Goal: Information Seeking & Learning: Learn about a topic

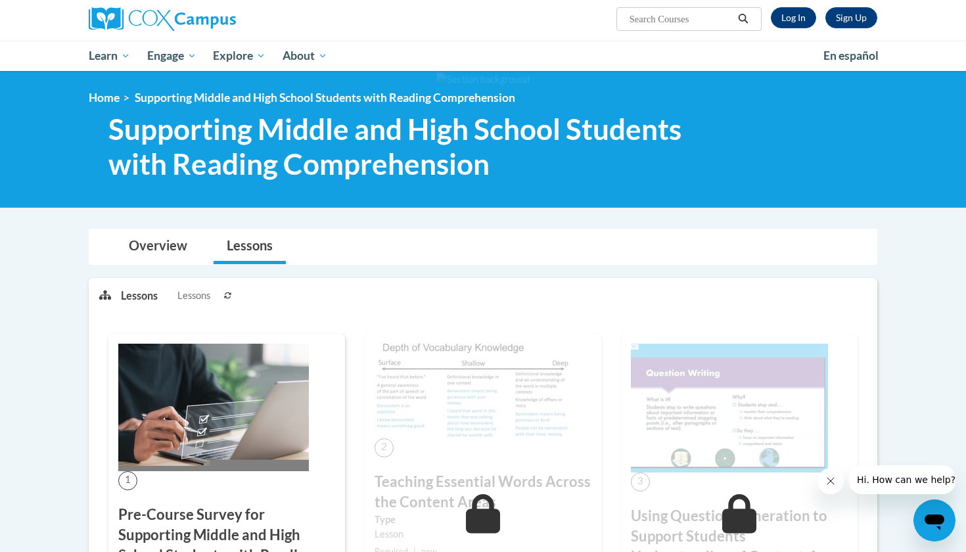
scroll to position [99, 0]
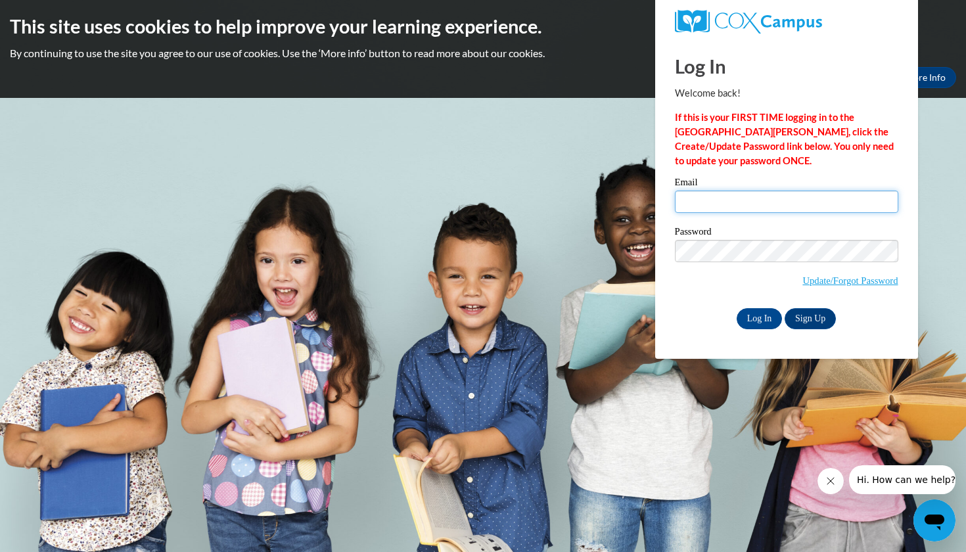
type input "faith_sena@taylor.edu"
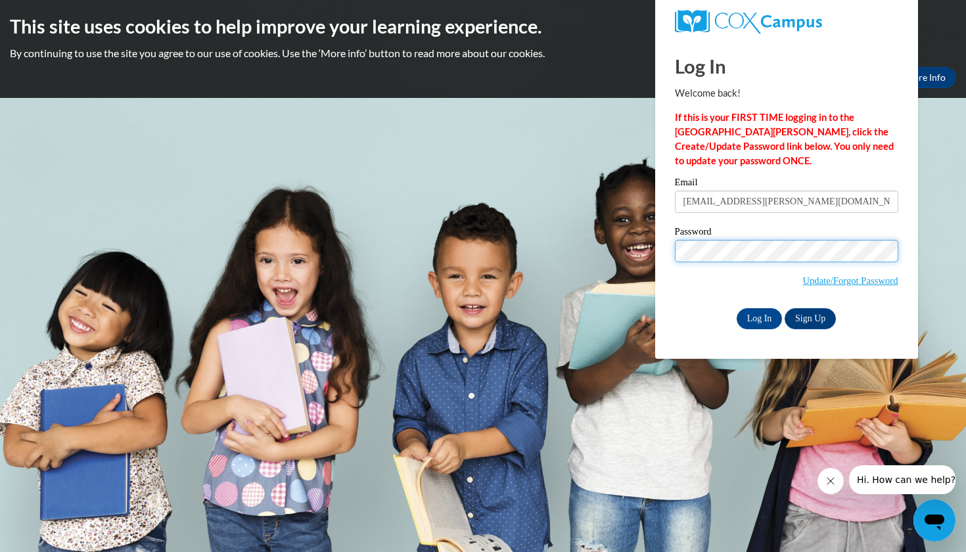
click at [759, 316] on input "Log In" at bounding box center [760, 318] width 46 height 21
click at [759, 318] on input "Log In" at bounding box center [760, 318] width 46 height 21
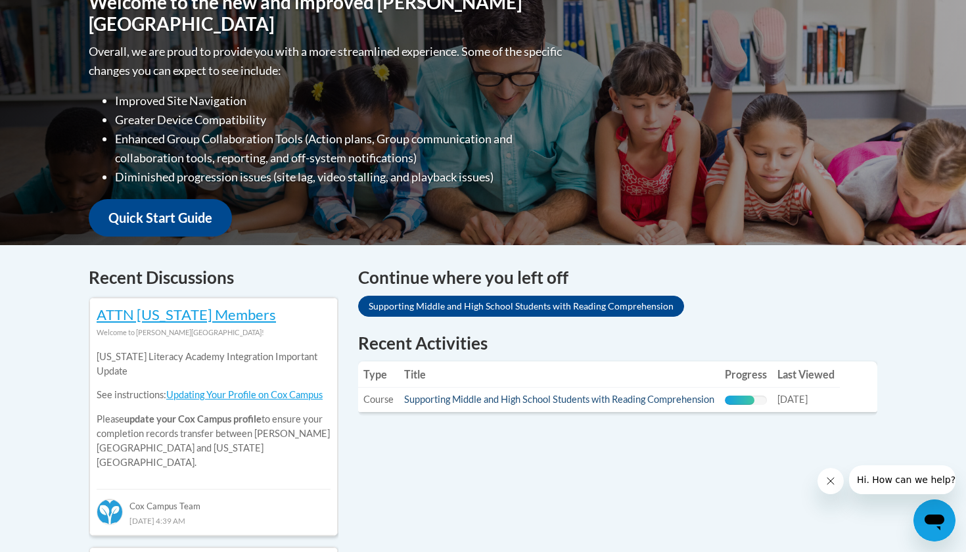
scroll to position [315, 0]
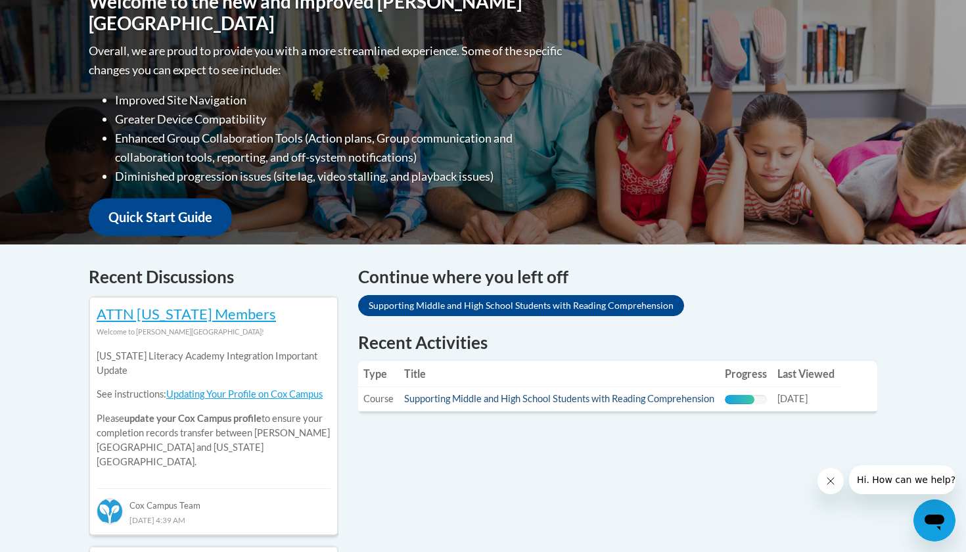
click at [560, 396] on link "Supporting Middle and High School Students with Reading Comprehension" at bounding box center [559, 398] width 310 height 11
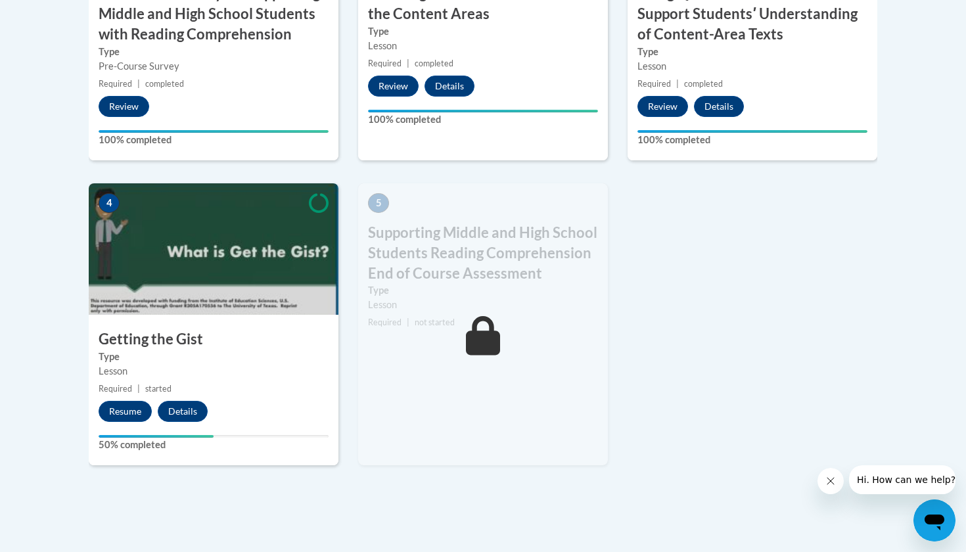
scroll to position [658, 0]
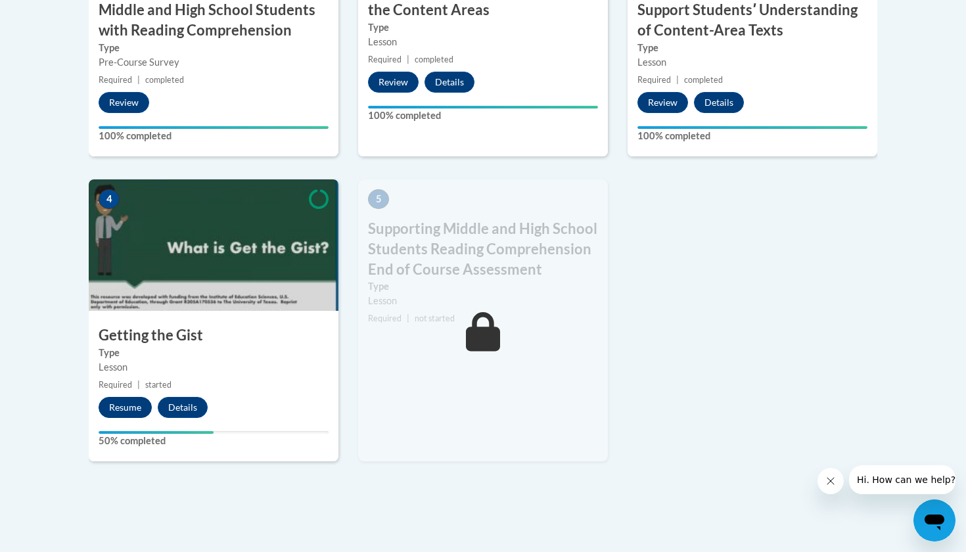
click at [133, 407] on button "Resume" at bounding box center [125, 407] width 53 height 21
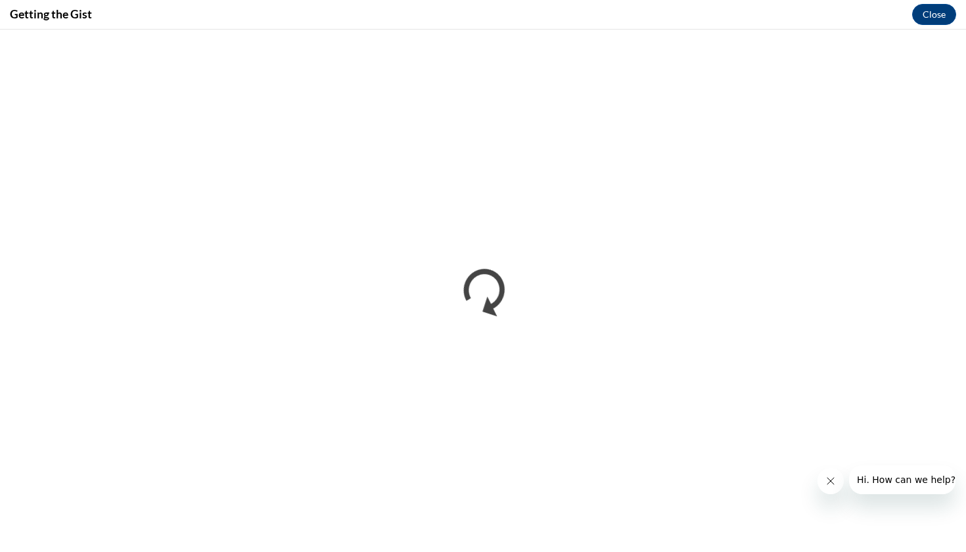
scroll to position [0, 0]
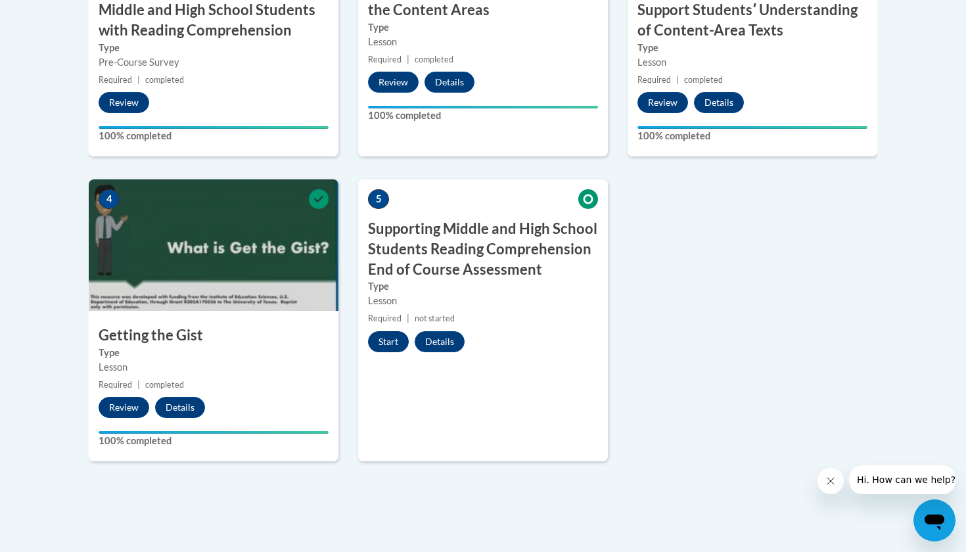
click at [389, 337] on button "Start" at bounding box center [388, 341] width 41 height 21
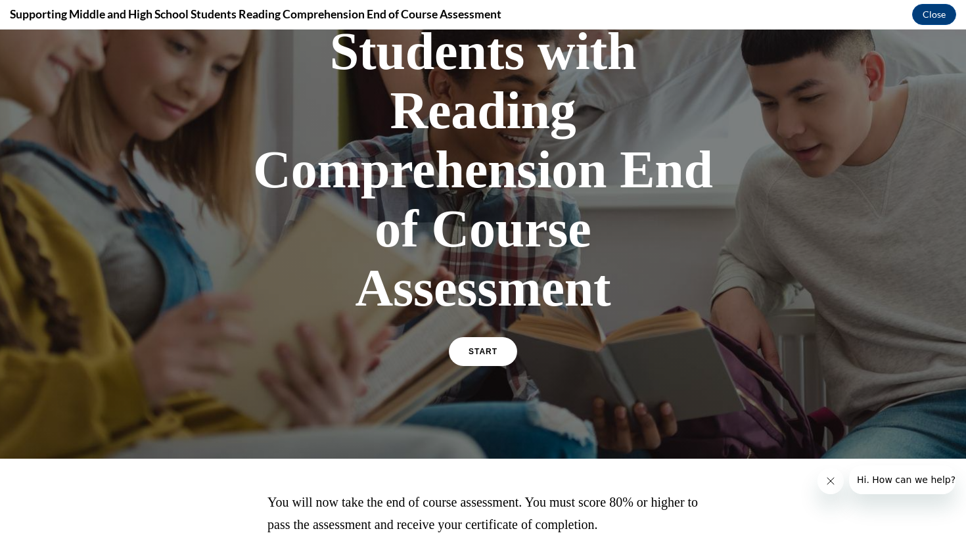
scroll to position [223, 0]
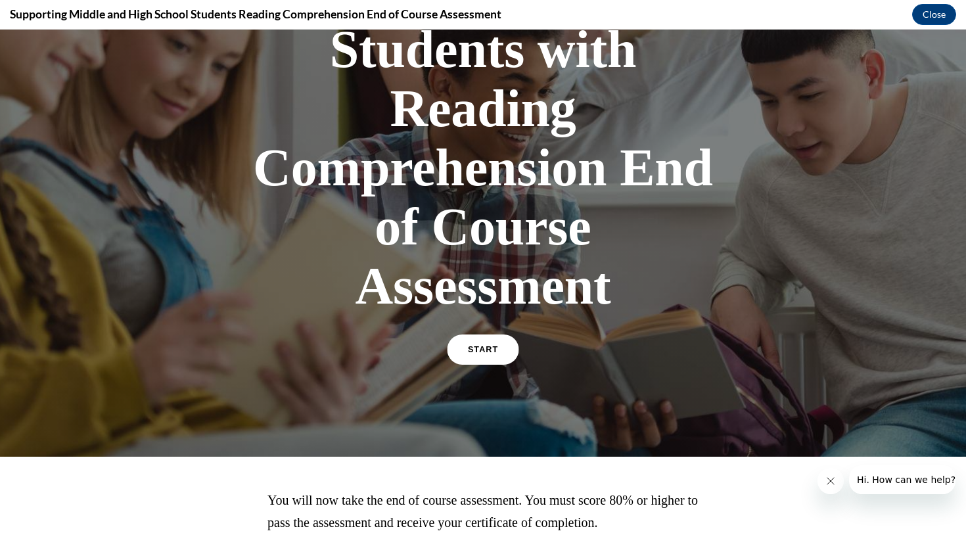
click at [483, 341] on link "START" at bounding box center [483, 350] width 72 height 30
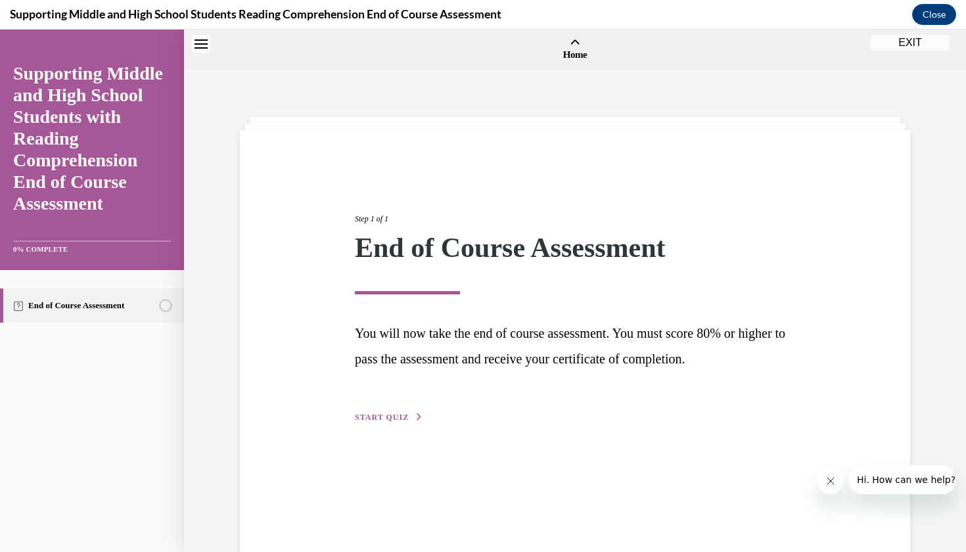
scroll to position [41, 0]
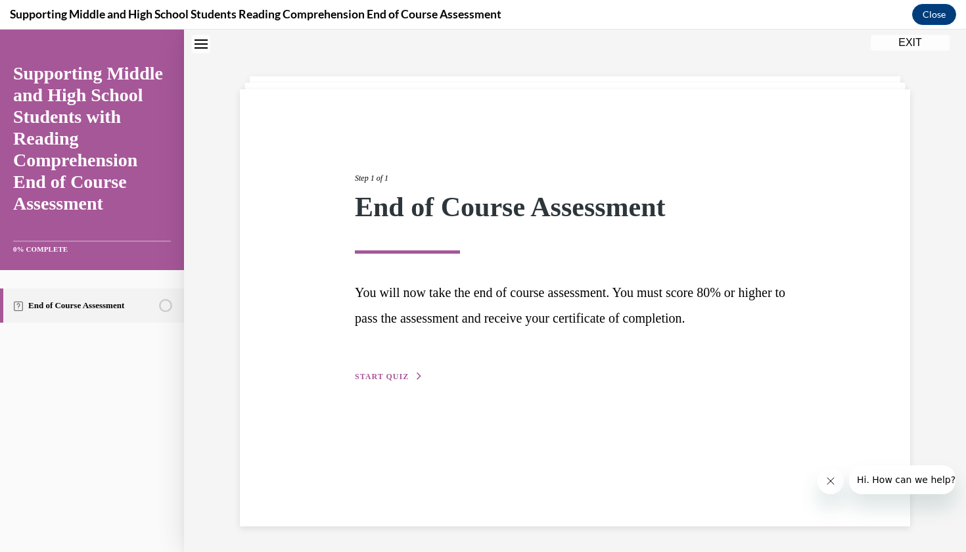
click at [400, 375] on span "START QUIZ" at bounding box center [382, 376] width 54 height 9
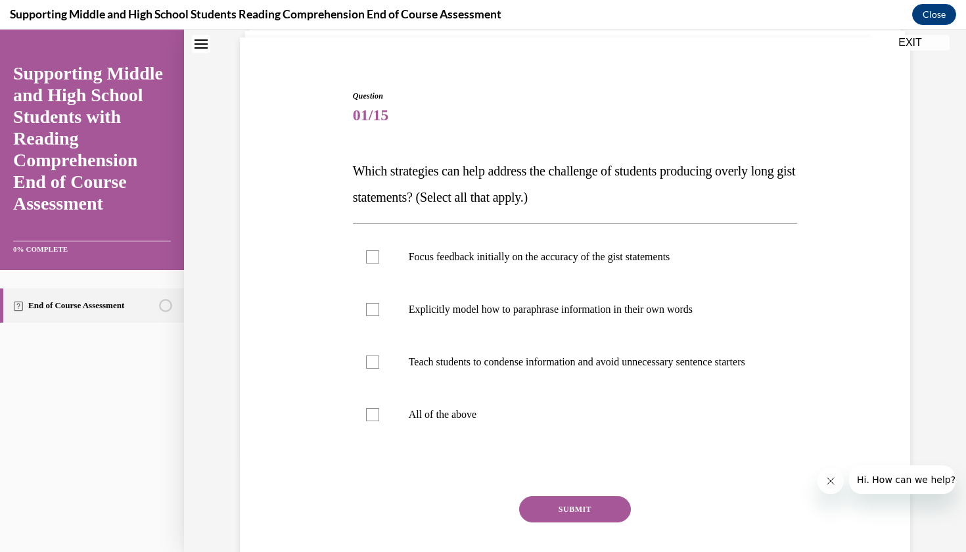
scroll to position [106, 0]
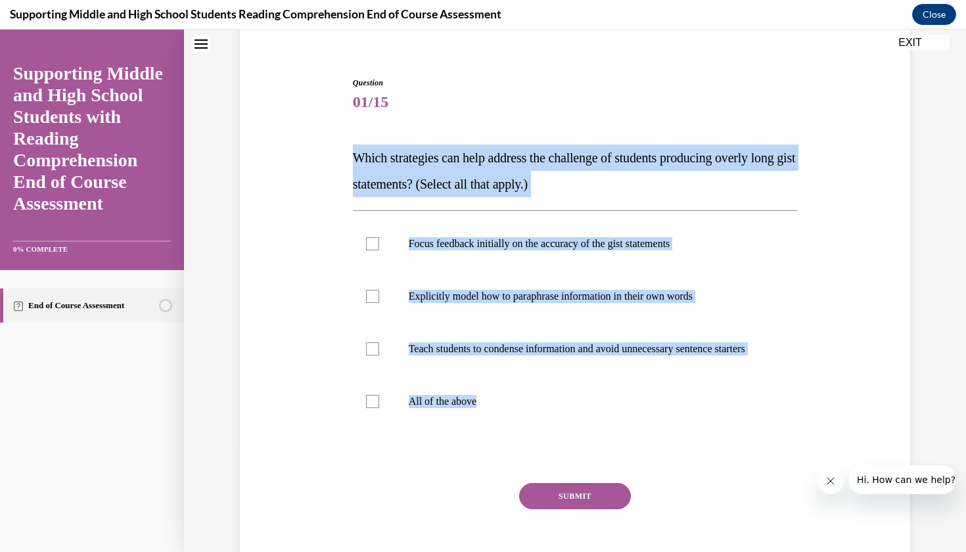
drag, startPoint x: 351, startPoint y: 151, endPoint x: 515, endPoint y: 448, distance: 339.5
click at [515, 448] on div "Question 01/15 Which strategies can help address the challenge of students prod…" at bounding box center [576, 324] width 452 height 534
copy div "Which strategies can help address the challenge of students producing overly lo…"
click at [407, 388] on ul "Focus feedback initially on the accuracy of the gist statements Explicitly mode…" at bounding box center [575, 323] width 445 height 210
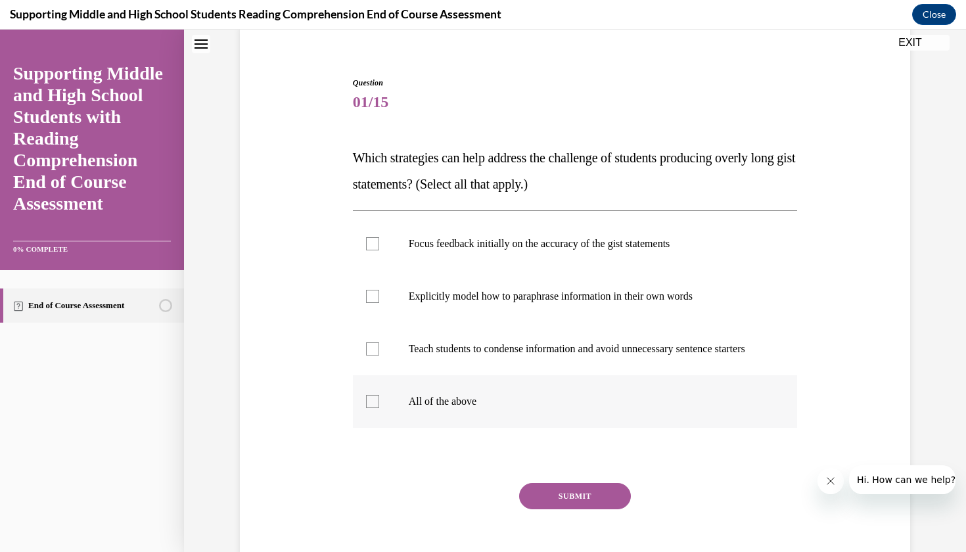
click at [379, 411] on label "All of the above" at bounding box center [575, 401] width 445 height 53
click at [379, 408] on input "All of the above" at bounding box center [372, 401] width 13 height 13
checkbox input "true"
click at [562, 509] on button "SUBMIT" at bounding box center [575, 496] width 112 height 26
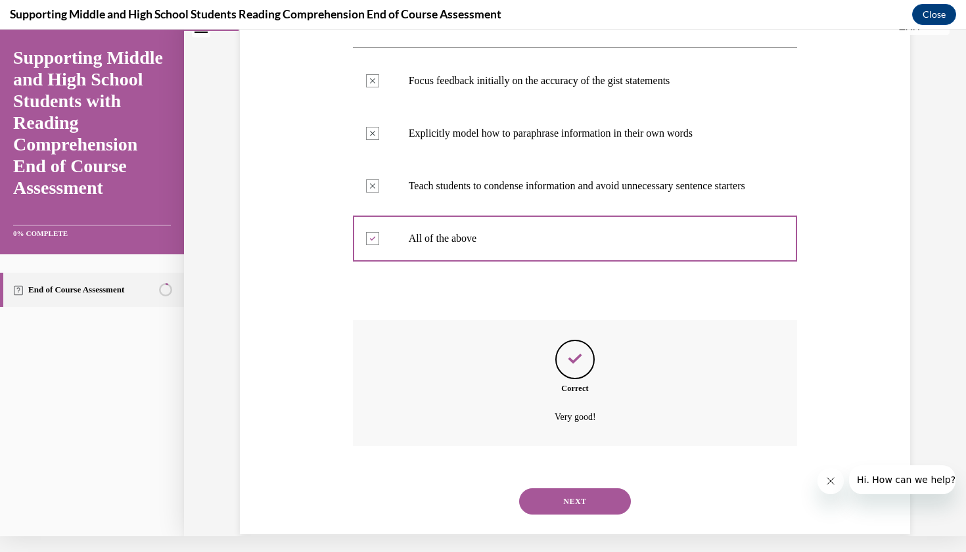
scroll to position [274, 0]
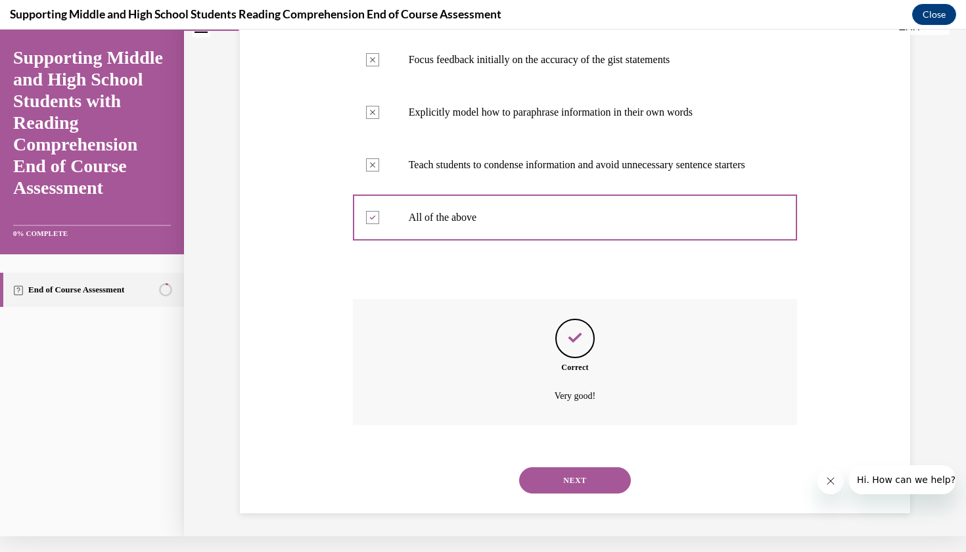
click at [565, 483] on button "NEXT" at bounding box center [575, 480] width 112 height 26
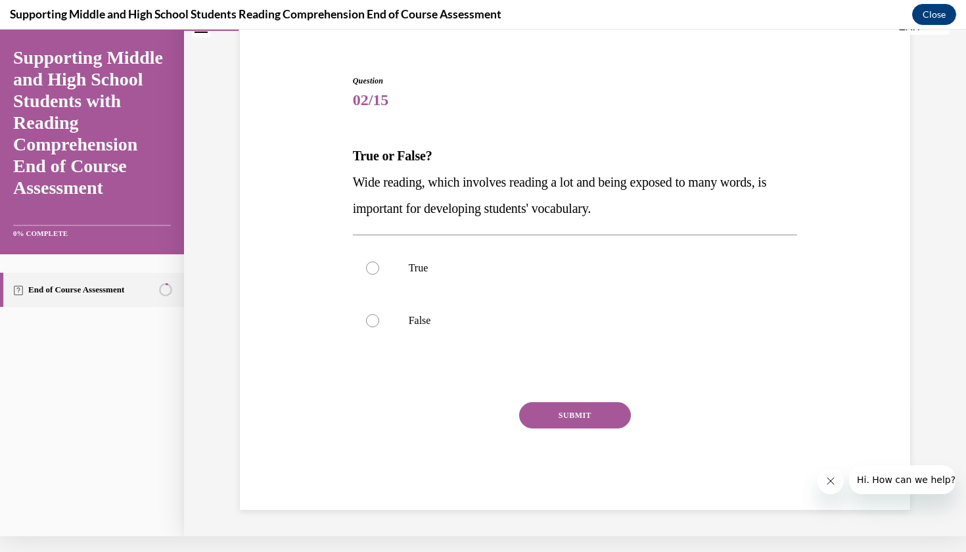
scroll to position [76, 0]
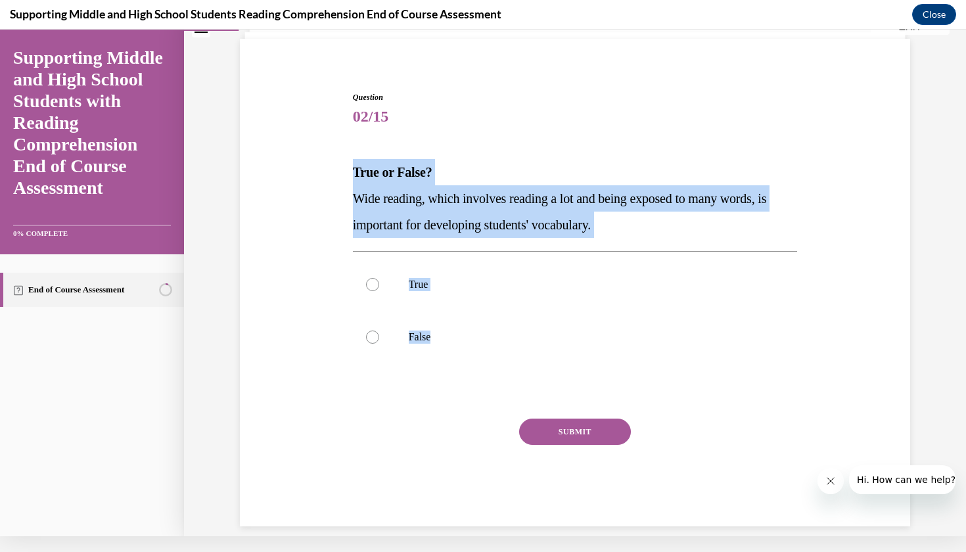
drag, startPoint x: 349, startPoint y: 160, endPoint x: 471, endPoint y: 375, distance: 246.4
click at [471, 375] on div "Question 02/15 True or False? Wide reading, which involves reading a lot and be…" at bounding box center [576, 299] width 452 height 455
copy div "True or False? Wide reading, which involves reading a lot and being exposed to …"
click at [417, 290] on p "True" at bounding box center [587, 284] width 356 height 13
click at [379, 290] on input "True" at bounding box center [372, 284] width 13 height 13
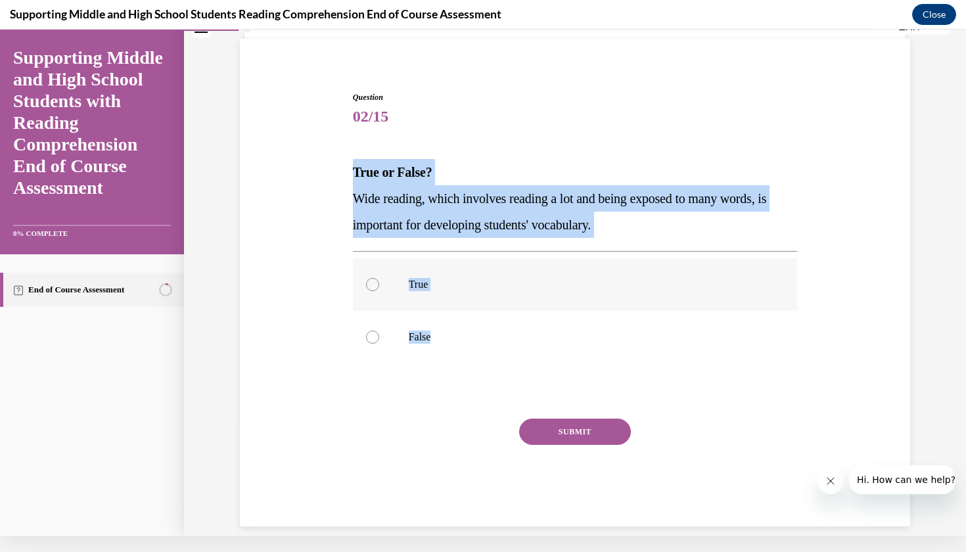
radio input "true"
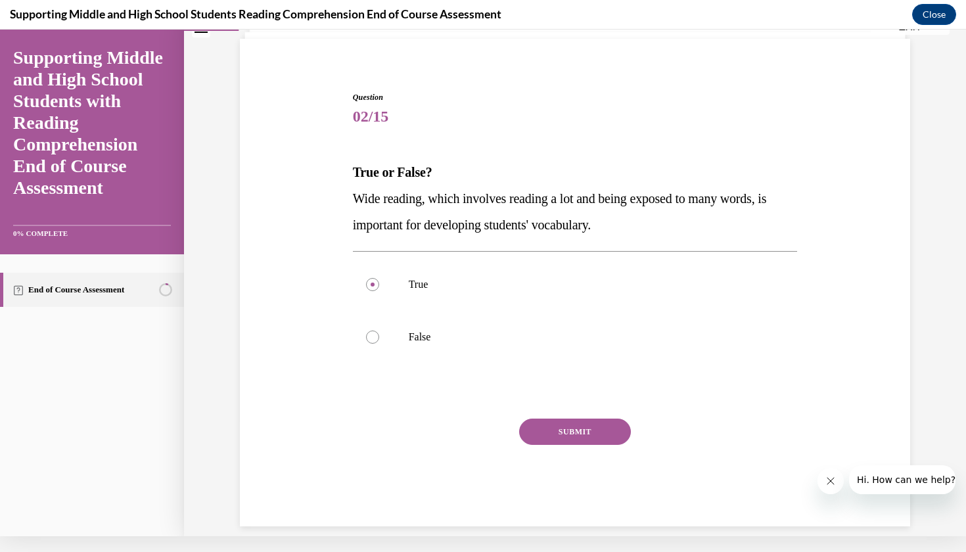
click at [559, 429] on button "SUBMIT" at bounding box center [575, 432] width 112 height 26
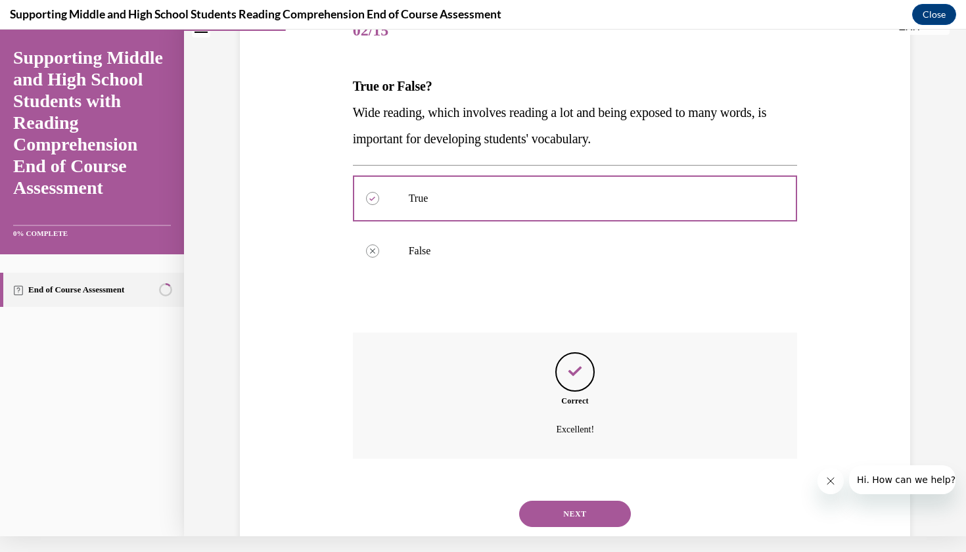
scroll to position [182, 0]
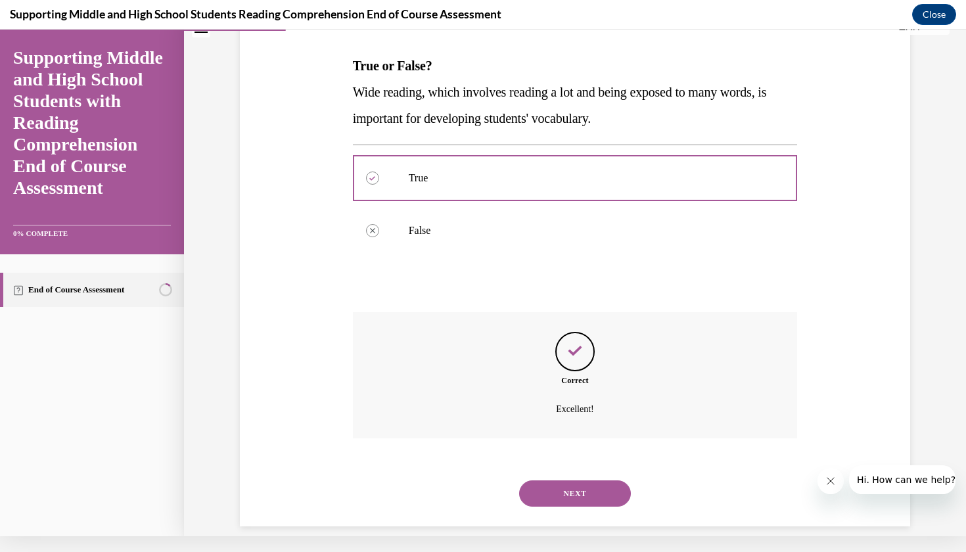
click at [566, 481] on button "NEXT" at bounding box center [575, 494] width 112 height 26
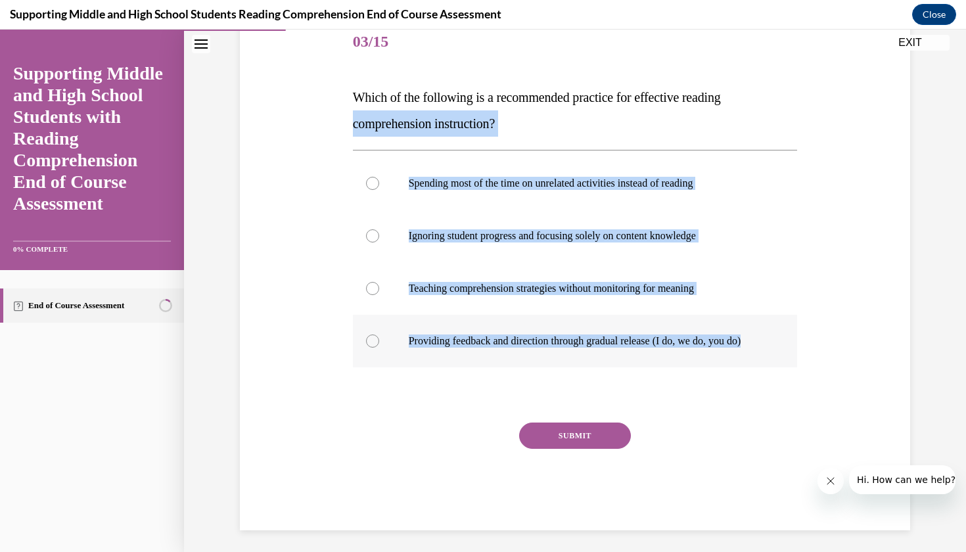
drag, startPoint x: 351, startPoint y: 108, endPoint x: 438, endPoint y: 377, distance: 281.9
click at [438, 377] on div "Question 03/15 Which of the following is a recommended practice for effective r…" at bounding box center [576, 264] width 452 height 534
copy div "comprehension instruction? Spending most of the time on unrelated activities in…"
click at [353, 335] on label "Providing feedback and direction through gradual release (I do, we do, you do)" at bounding box center [575, 341] width 445 height 53
click at [366, 335] on input "Providing feedback and direction through gradual release (I do, we do, you do)" at bounding box center [372, 341] width 13 height 13
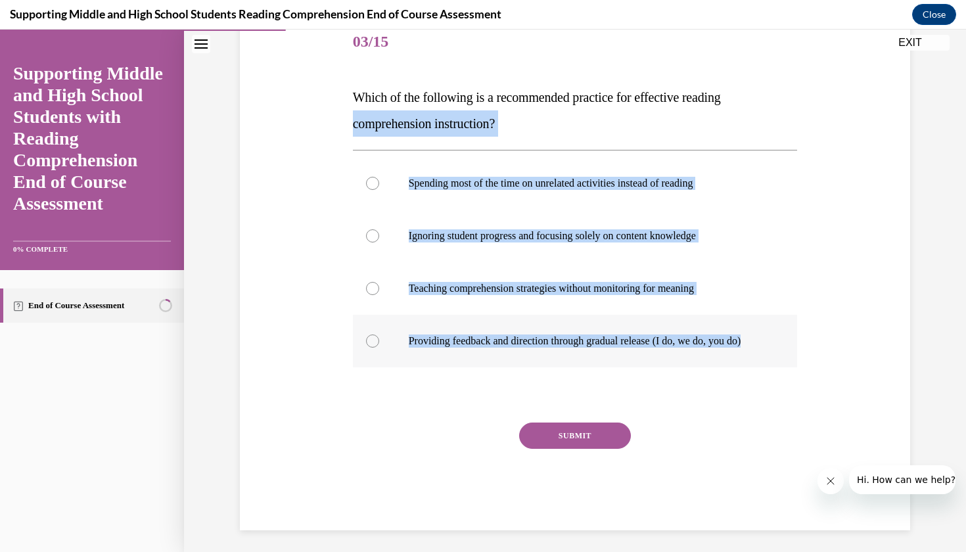
radio input "true"
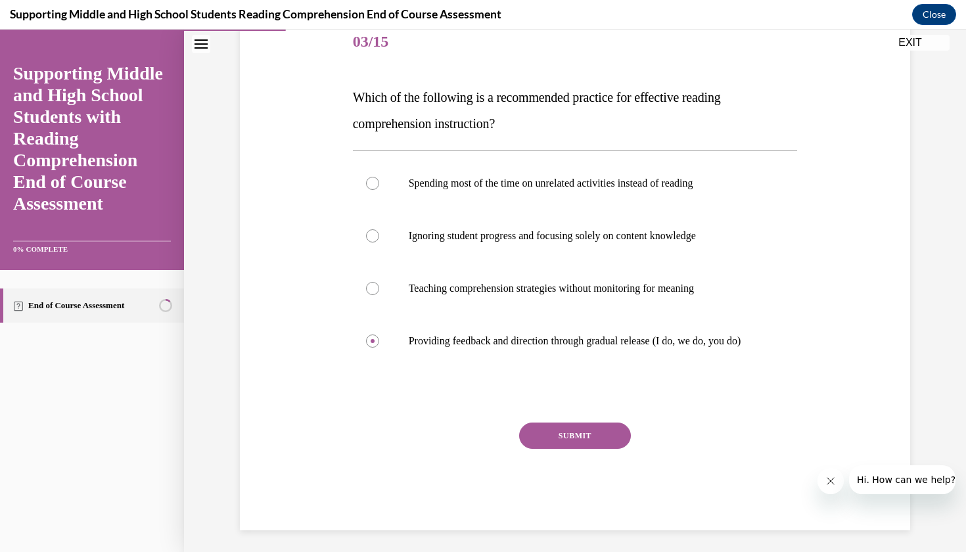
click at [594, 463] on div "SUBMIT" at bounding box center [575, 456] width 445 height 66
click at [582, 442] on button "SUBMIT" at bounding box center [575, 436] width 112 height 26
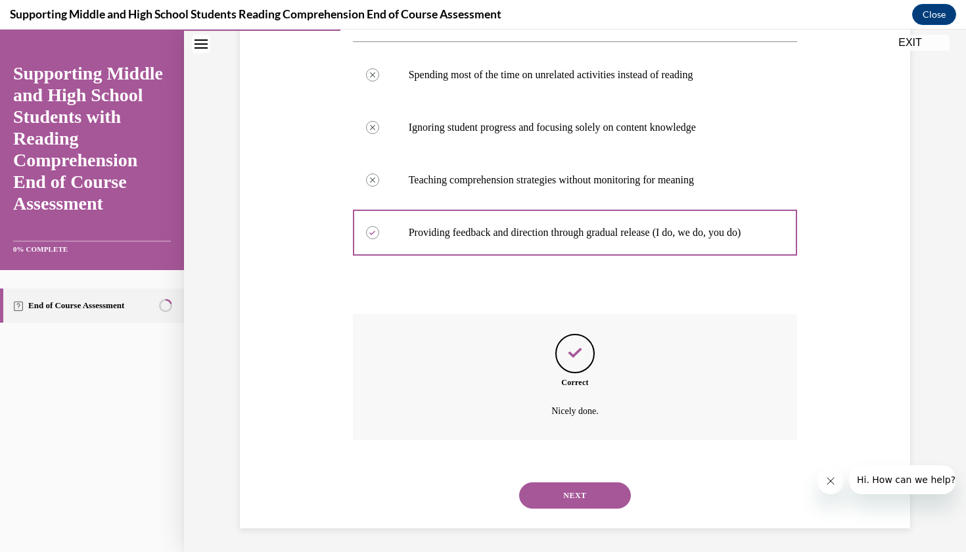
scroll to position [274, 0]
click at [549, 490] on button "NEXT" at bounding box center [575, 496] width 112 height 26
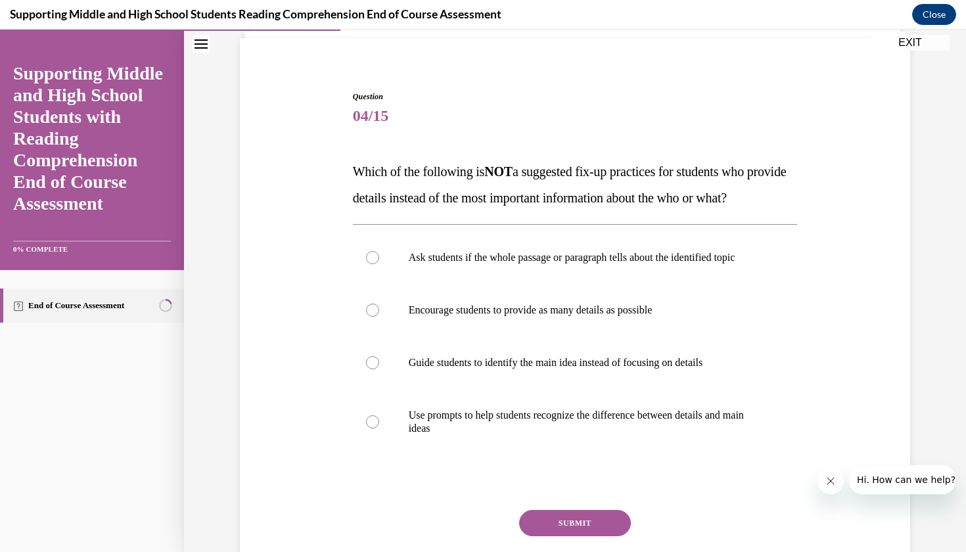
scroll to position [93, 0]
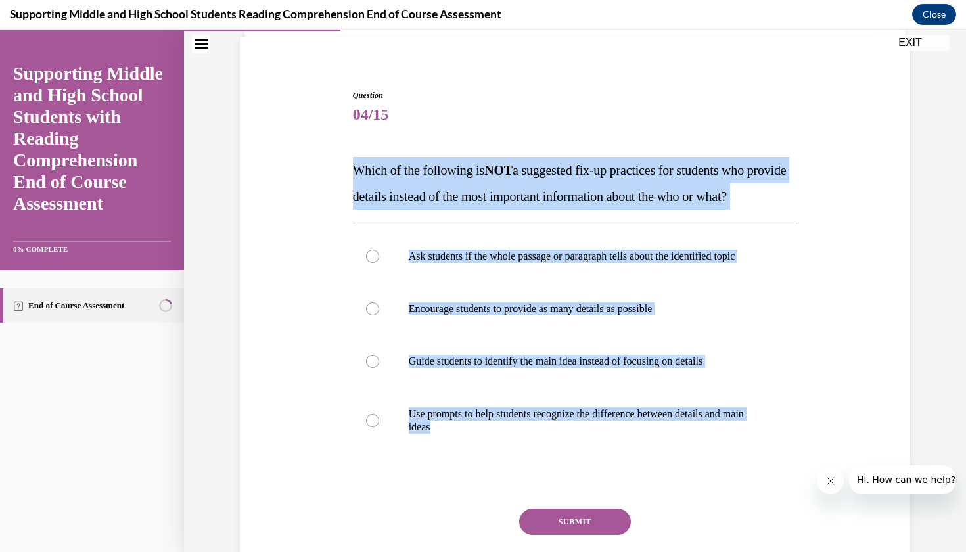
drag, startPoint x: 351, startPoint y: 160, endPoint x: 463, endPoint y: 517, distance: 374.6
click at [463, 517] on div "Question 04/15 Which of the following is NOT a suggested fix-up practices for s…" at bounding box center [576, 343] width 452 height 547
copy div "Which of the following is NOT a suggested fix-up practices for students who pro…"
click at [326, 373] on div "Question 04/15 Which of the following is NOT a suggested fix-up practices for s…" at bounding box center [575, 333] width 677 height 567
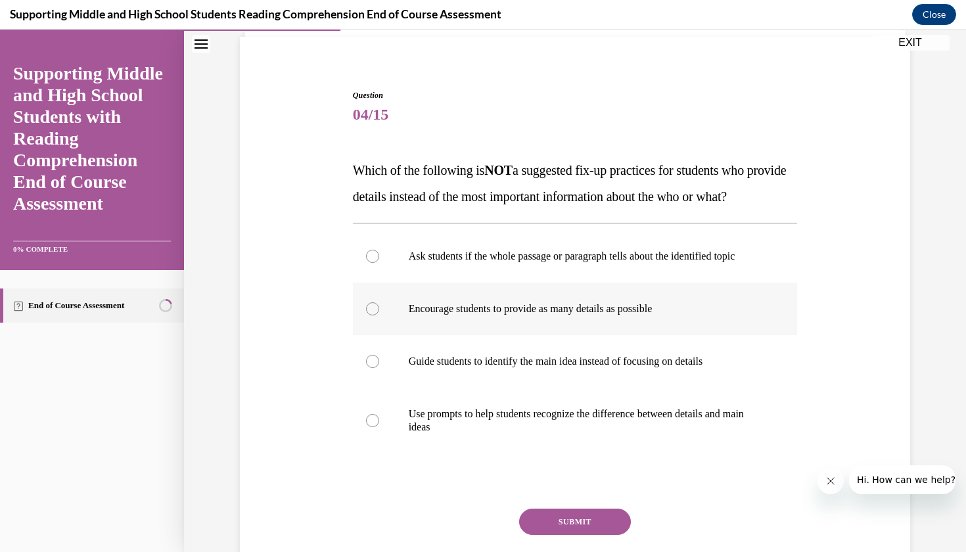
click at [422, 316] on p "Encourage students to provide as many details as possible" at bounding box center [587, 308] width 356 height 13
click at [379, 316] on input "Encourage students to provide as many details as possible" at bounding box center [372, 308] width 13 height 13
radio input "true"
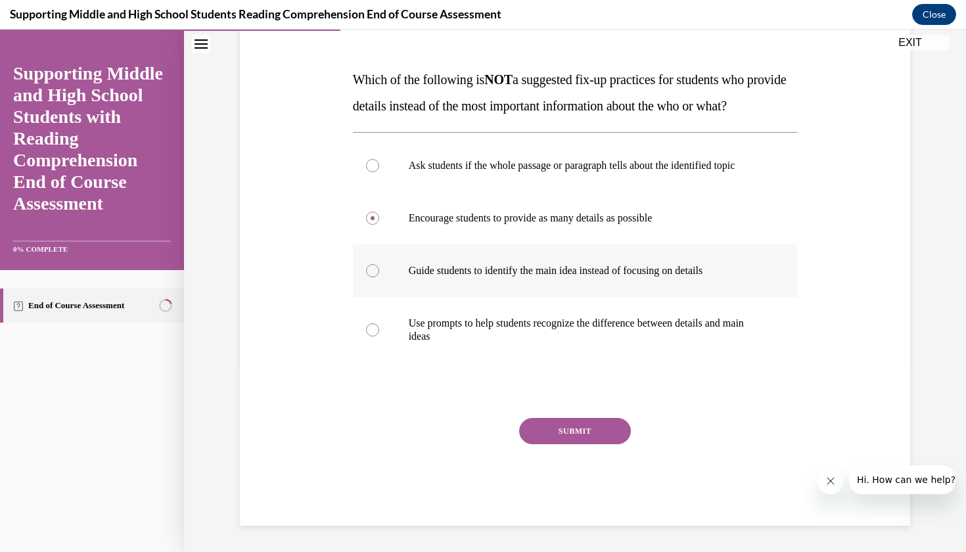
scroll to position [204, 0]
click at [566, 444] on button "SUBMIT" at bounding box center [575, 431] width 112 height 26
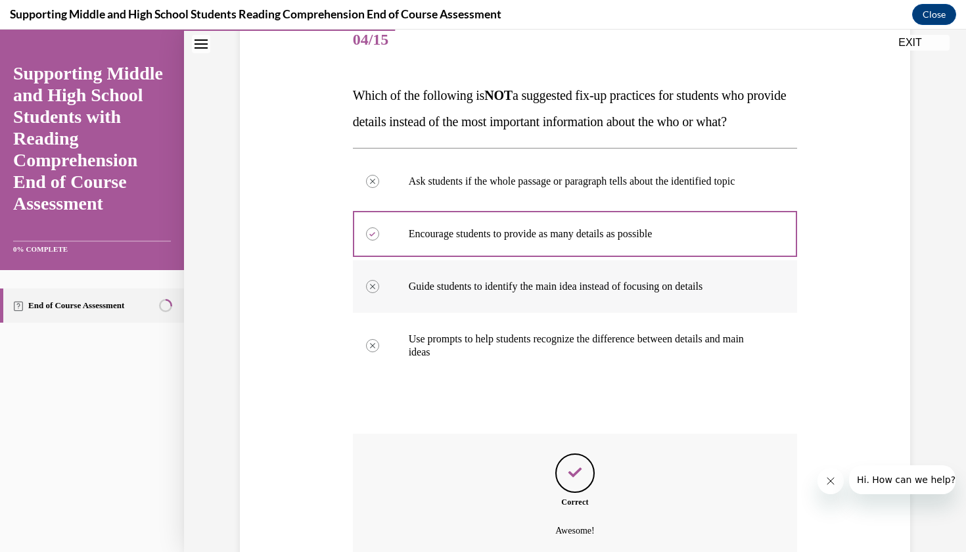
scroll to position [314, 0]
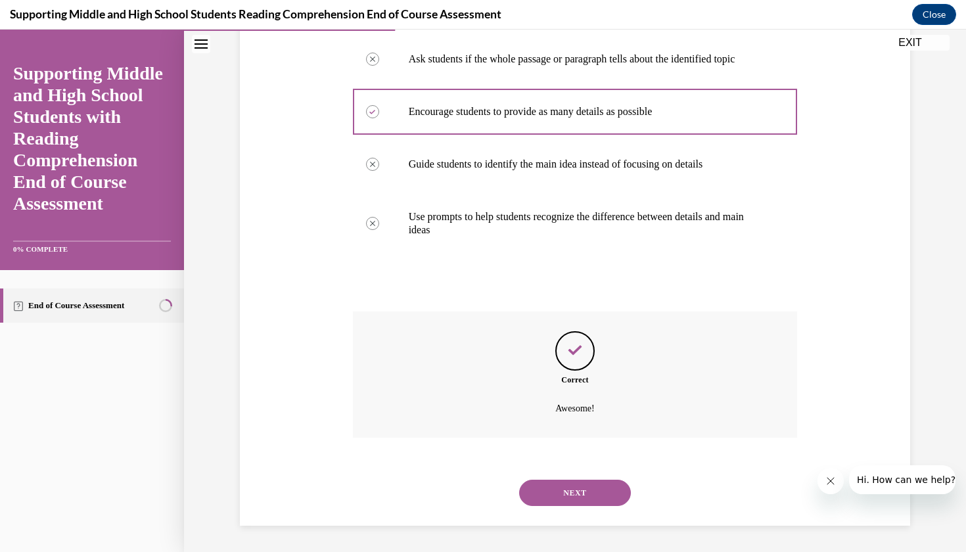
click at [548, 499] on button "NEXT" at bounding box center [575, 493] width 112 height 26
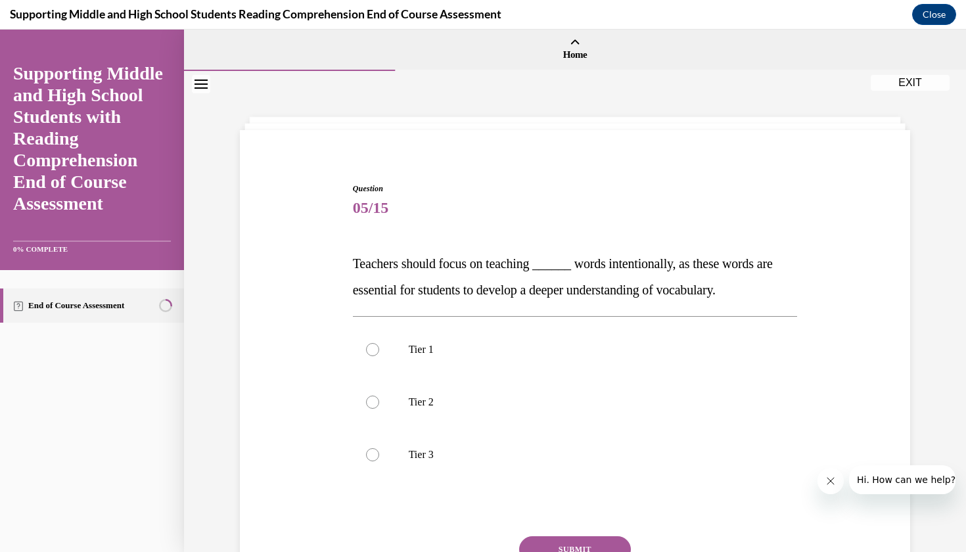
scroll to position [0, 0]
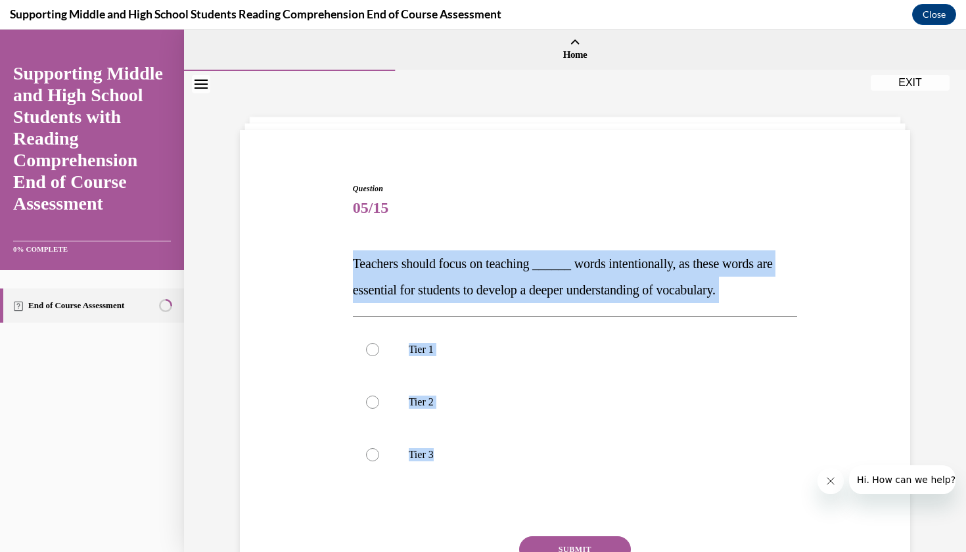
drag, startPoint x: 344, startPoint y: 254, endPoint x: 467, endPoint y: 494, distance: 269.9
click at [467, 494] on div "Question 05/15 Teachers should focus on teaching ______ words intentionally, as…" at bounding box center [575, 393] width 677 height 501
copy div "Teachers should focus on teaching ______ words intentionally, as these words ar…"
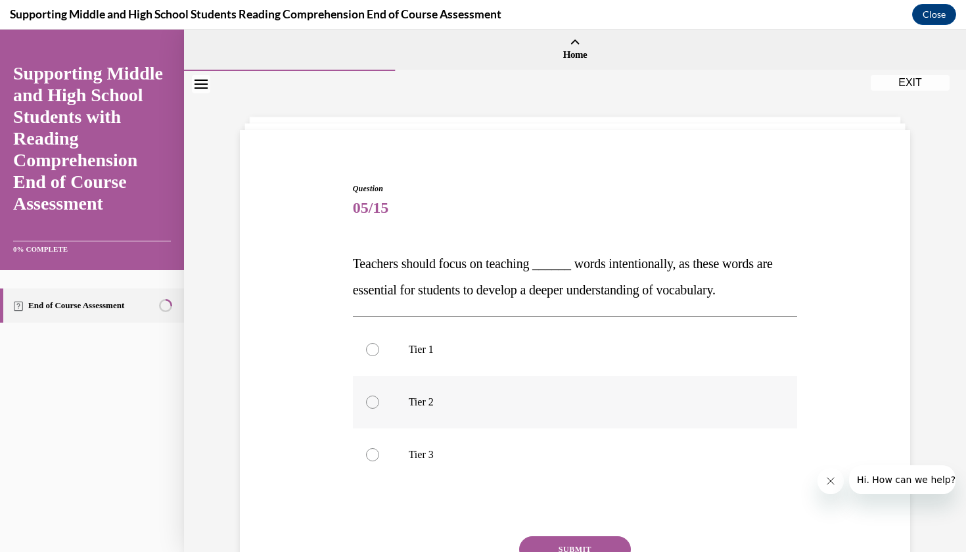
click at [393, 412] on label "Tier 2" at bounding box center [575, 402] width 445 height 53
click at [379, 409] on input "Tier 2" at bounding box center [372, 402] width 13 height 13
radio input "true"
click at [563, 543] on button "SUBMIT" at bounding box center [575, 549] width 112 height 26
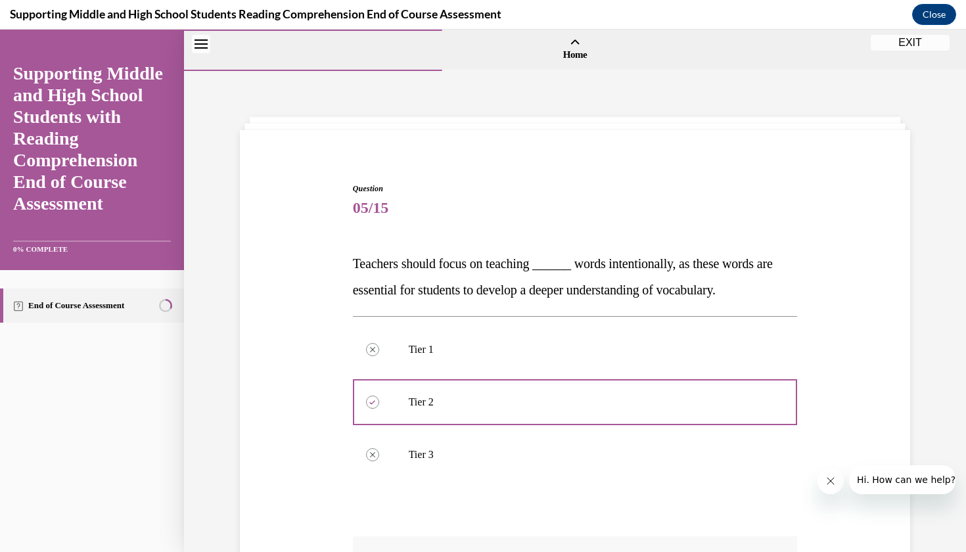
scroll to position [16, 0]
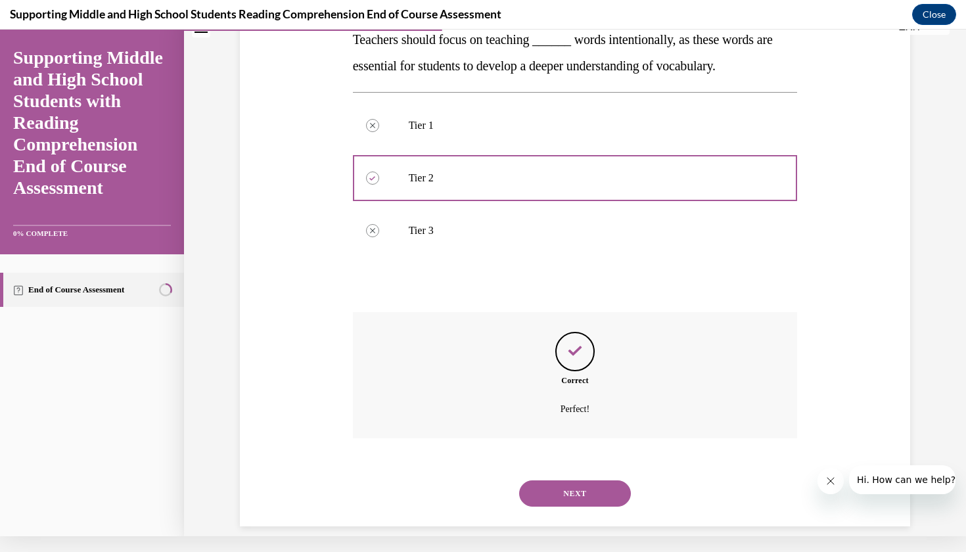
click at [568, 483] on button "NEXT" at bounding box center [575, 494] width 112 height 26
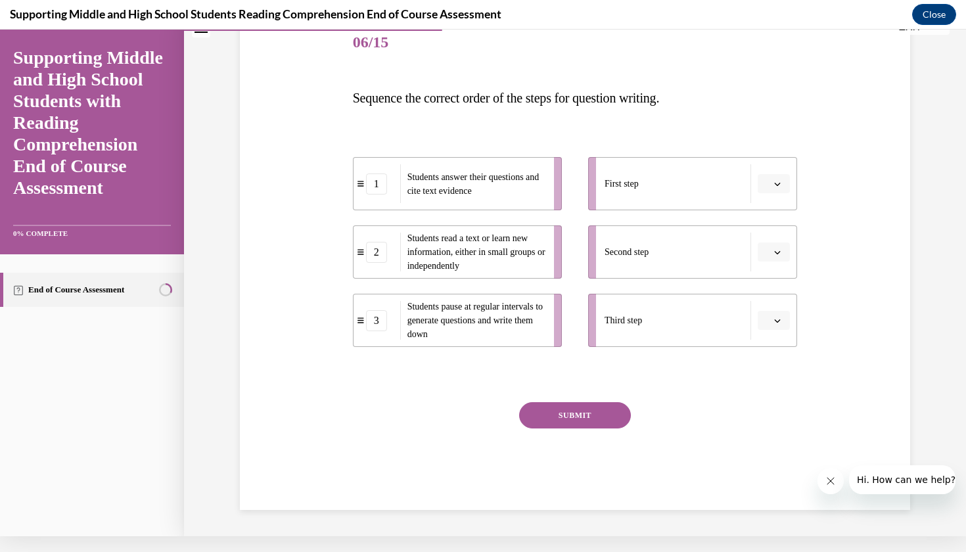
scroll to position [8, 0]
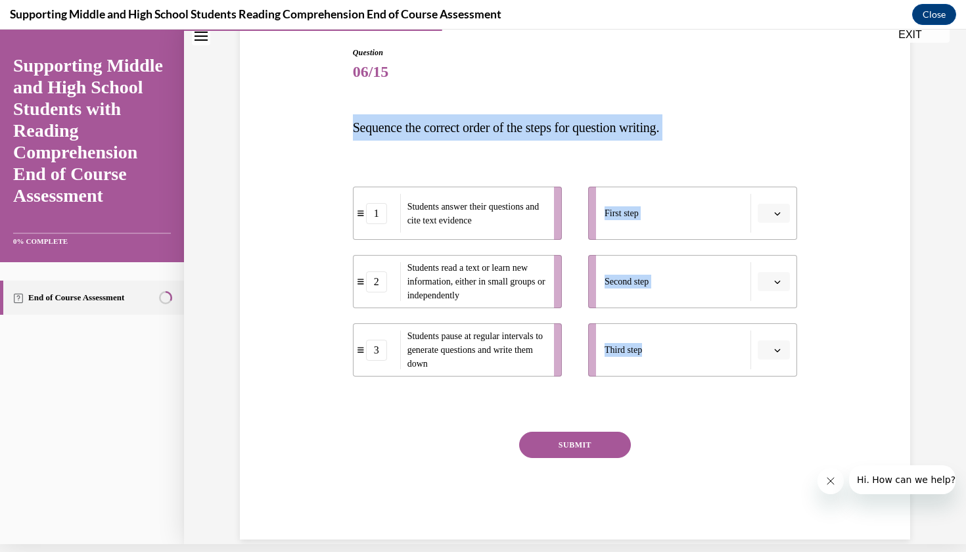
drag, startPoint x: 334, startPoint y: 106, endPoint x: 690, endPoint y: 377, distance: 447.1
click at [690, 377] on div "Question 06/15 Sequence the correct order of the steps for question writing. 1 …" at bounding box center [575, 273] width 677 height 532
copy div "Sequence the correct order of the steps for question writing. 1 Students answer…"
click at [316, 262] on div "Question 06/15 Sequence the correct order of the steps for question writing. 1 …" at bounding box center [575, 273] width 677 height 532
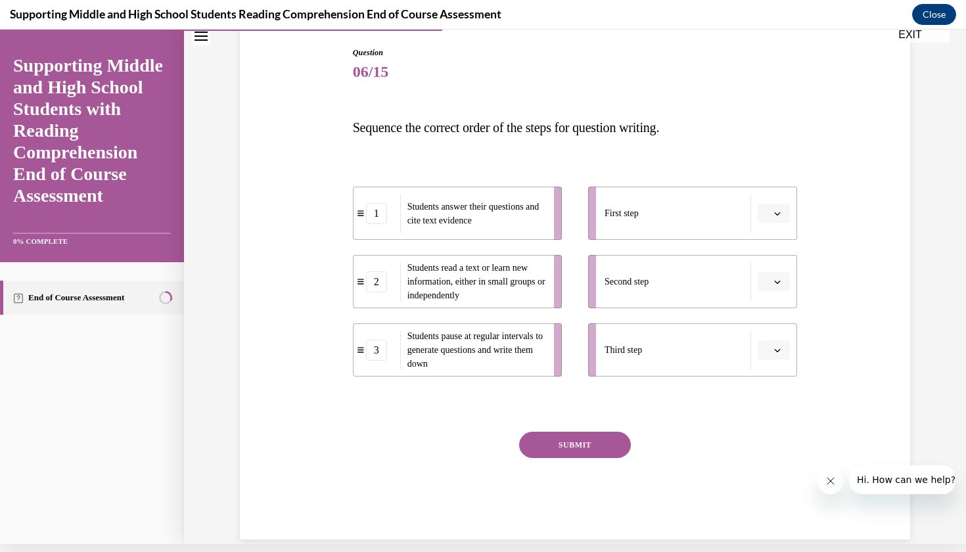
click at [659, 207] on div "First step" at bounding box center [678, 213] width 147 height 39
click at [755, 208] on li "First step" at bounding box center [692, 213] width 209 height 53
click at [798, 206] on div "Question 06/15 Sequence the correct order of the steps for question writing. 1 …" at bounding box center [576, 283] width 452 height 513
click at [784, 208] on button "button" at bounding box center [774, 214] width 32 height 20
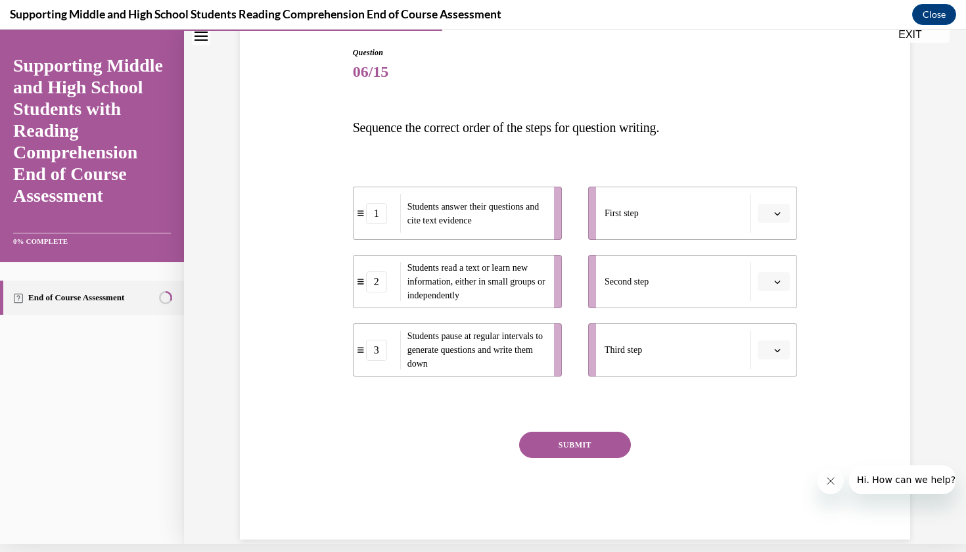
click at [764, 208] on button "button" at bounding box center [774, 214] width 32 height 20
click at [483, 437] on div "SUBMIT" at bounding box center [575, 465] width 445 height 66
click at [778, 279] on icon "button" at bounding box center [777, 282] width 7 height 7
click at [762, 344] on div "1" at bounding box center [772, 337] width 33 height 26
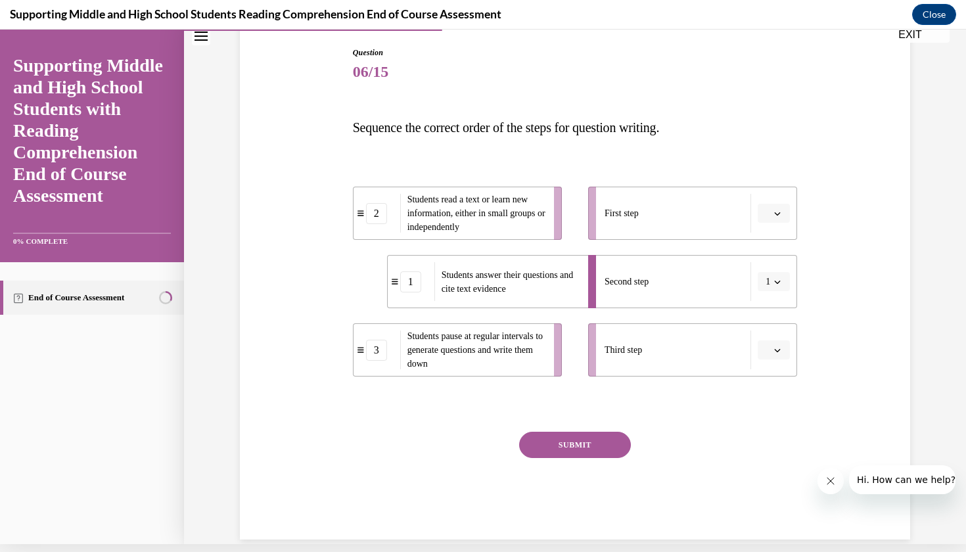
click at [770, 349] on span "Please select an option" at bounding box center [768, 350] width 5 height 13
click at [770, 428] on span "2" at bounding box center [768, 432] width 5 height 11
click at [766, 218] on span "Please select an option" at bounding box center [768, 213] width 5 height 13
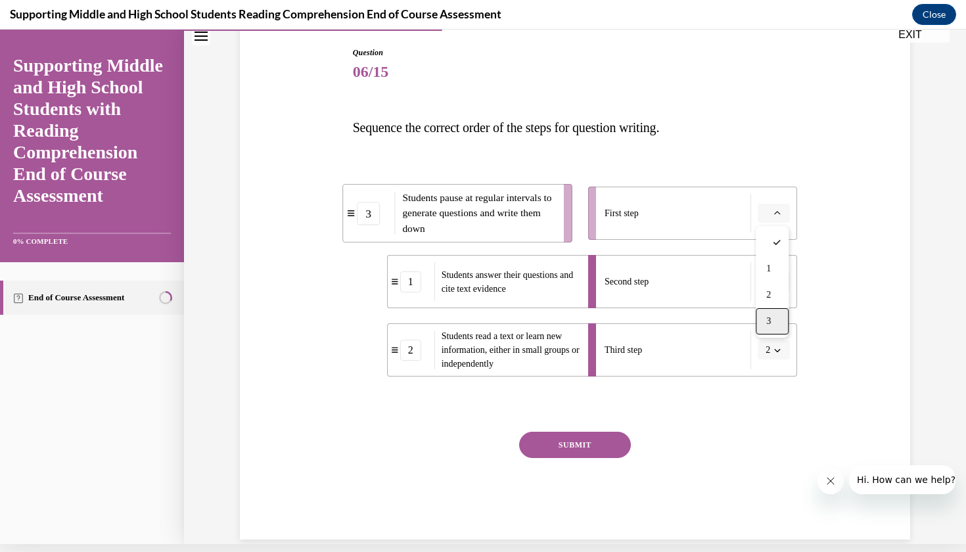
click at [764, 316] on div "3" at bounding box center [772, 321] width 33 height 26
click at [768, 341] on button "2" at bounding box center [774, 351] width 32 height 20
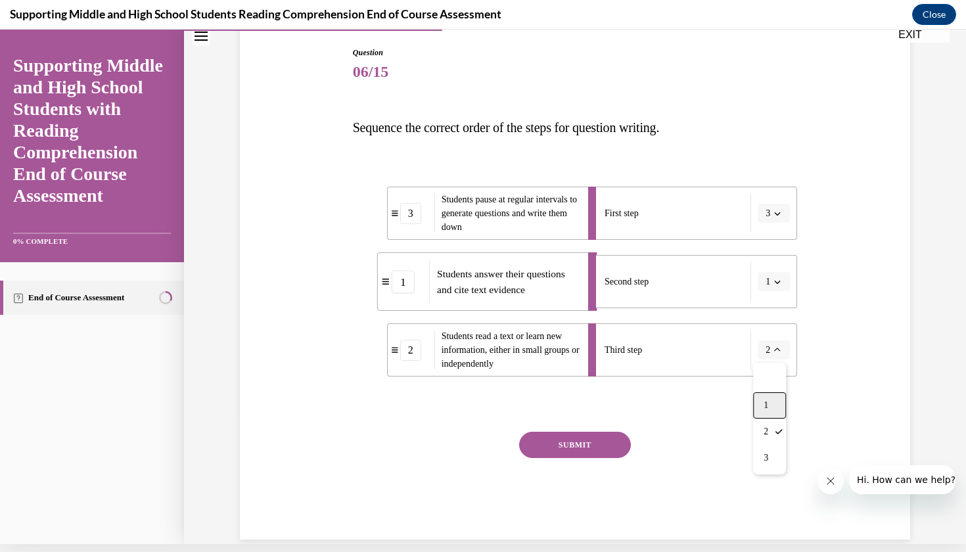
click at [763, 407] on div "1" at bounding box center [769, 405] width 33 height 26
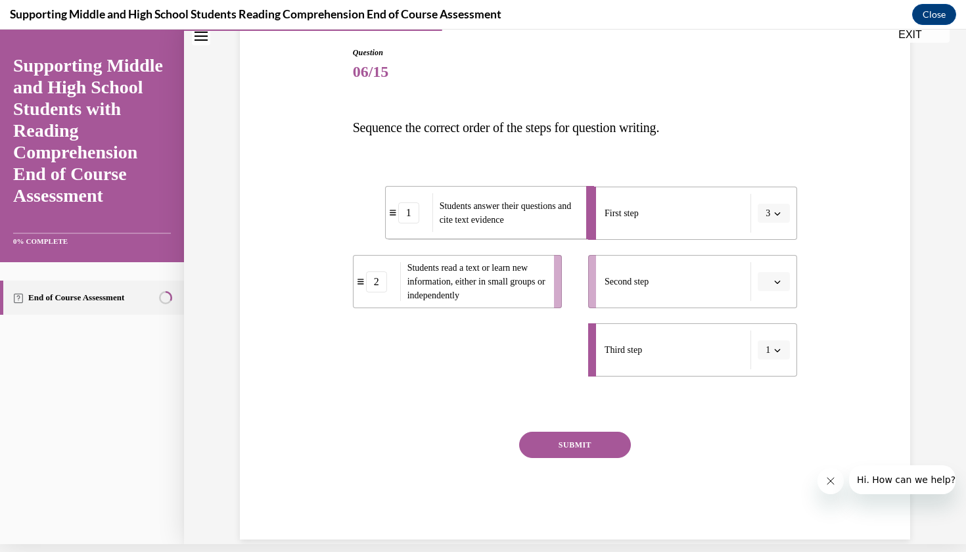
drag, startPoint x: 538, startPoint y: 354, endPoint x: 540, endPoint y: 206, distance: 147.9
click at [540, 206] on span "Students answer their questions and cite text evidence" at bounding box center [509, 213] width 138 height 28
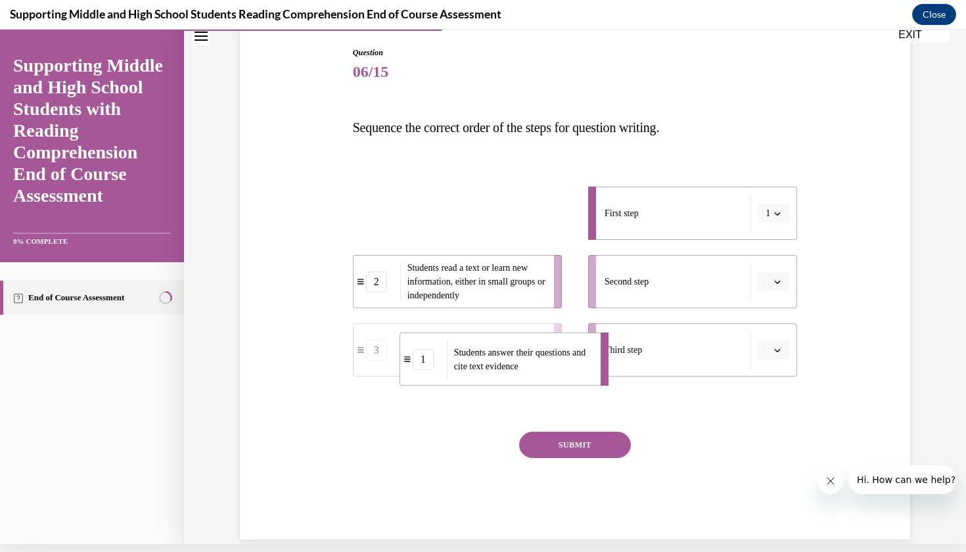
drag, startPoint x: 512, startPoint y: 218, endPoint x: 520, endPoint y: 360, distance: 142.2
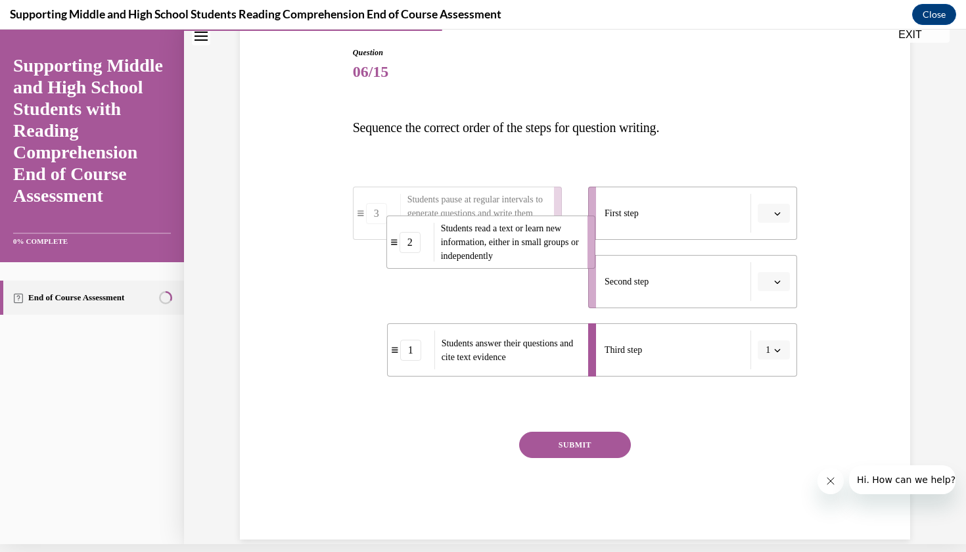
drag, startPoint x: 485, startPoint y: 285, endPoint x: 519, endPoint y: 246, distance: 51.8
click at [519, 246] on span "Students read a text or learn new information, either in small groups or indepe…" at bounding box center [510, 241] width 138 height 37
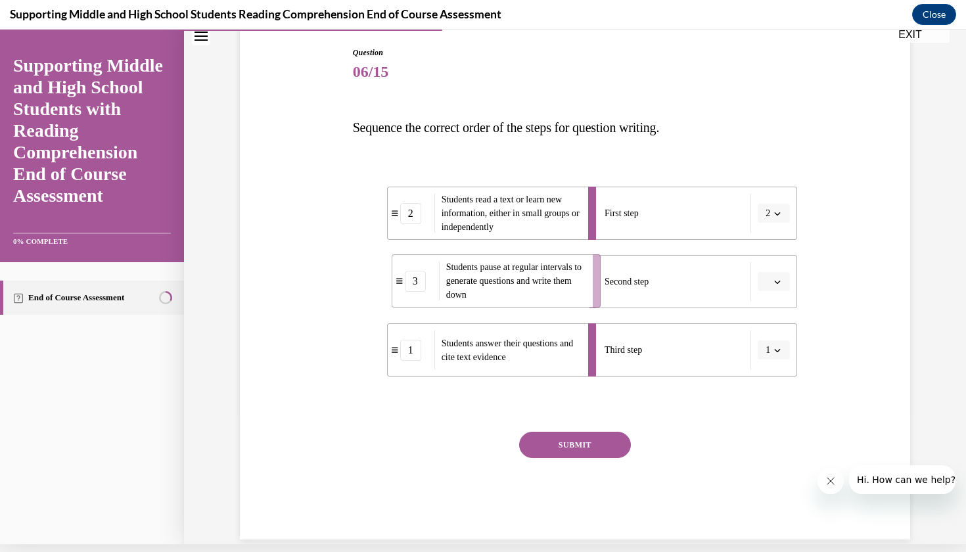
drag, startPoint x: 511, startPoint y: 294, endPoint x: 550, endPoint y: 293, distance: 38.8
click at [550, 293] on span "Students pause at regular intervals to generate questions and write them down" at bounding box center [515, 280] width 138 height 41
click at [577, 442] on button "SUBMIT" at bounding box center [575, 445] width 112 height 26
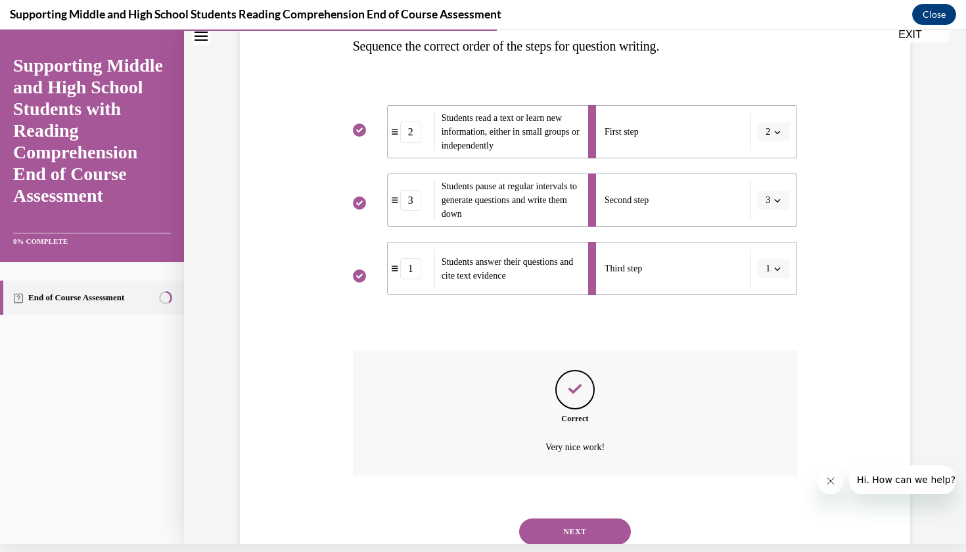
scroll to position [240, 0]
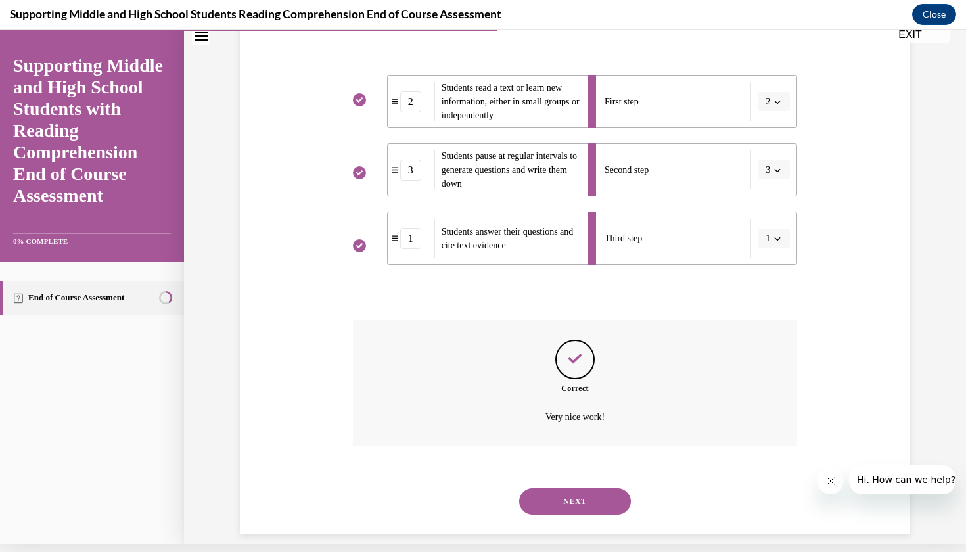
click at [552, 488] on button "NEXT" at bounding box center [575, 501] width 112 height 26
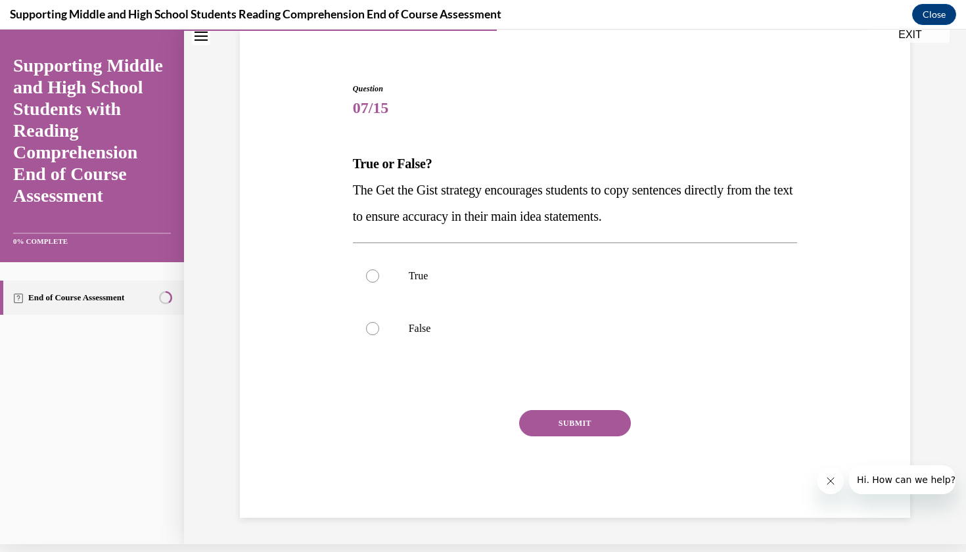
scroll to position [62, 0]
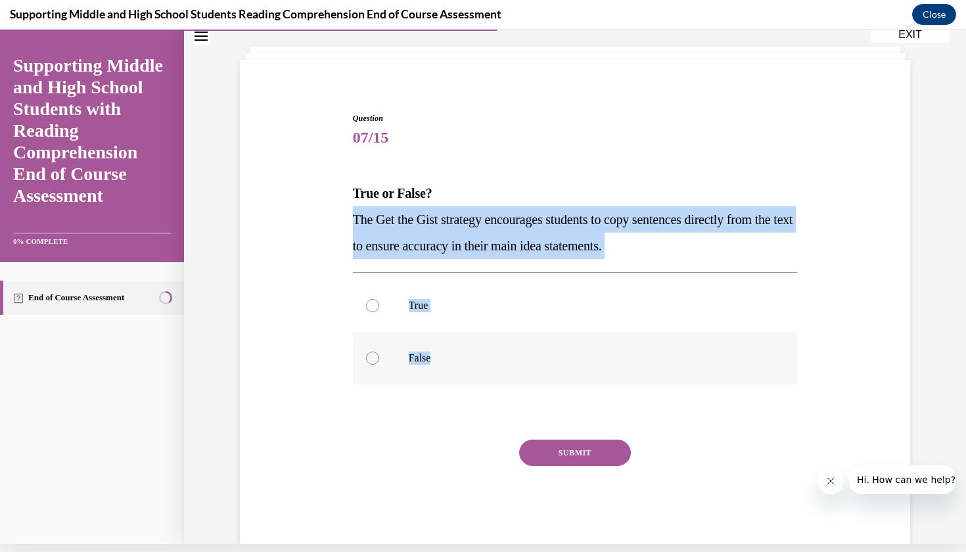
drag, startPoint x: 345, startPoint y: 219, endPoint x: 504, endPoint y: 375, distance: 223.1
click at [504, 375] on div "Question 07/15 True or False? The Get the Gist strategy encourages students to …" at bounding box center [575, 310] width 677 height 475
copy div "The Get the Gist strategy encourages students to copy sentences directly from t…"
click at [419, 350] on label "False" at bounding box center [575, 358] width 445 height 53
click at [379, 352] on input "False" at bounding box center [372, 358] width 13 height 13
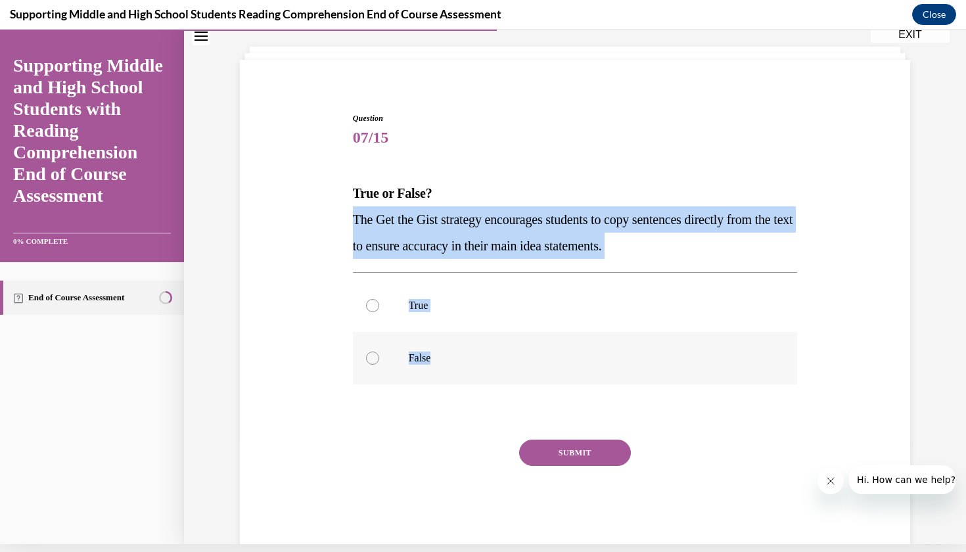
radio input "true"
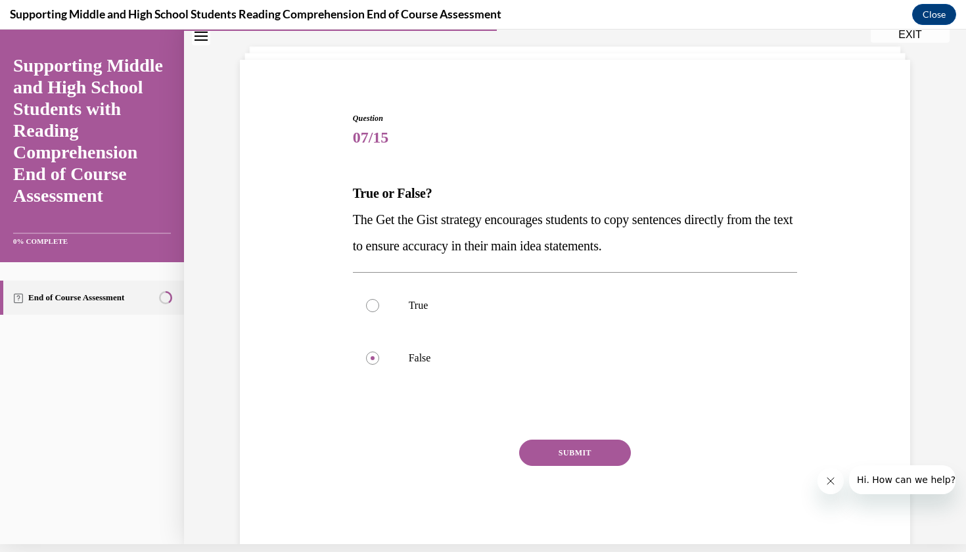
click at [555, 450] on button "SUBMIT" at bounding box center [575, 453] width 112 height 26
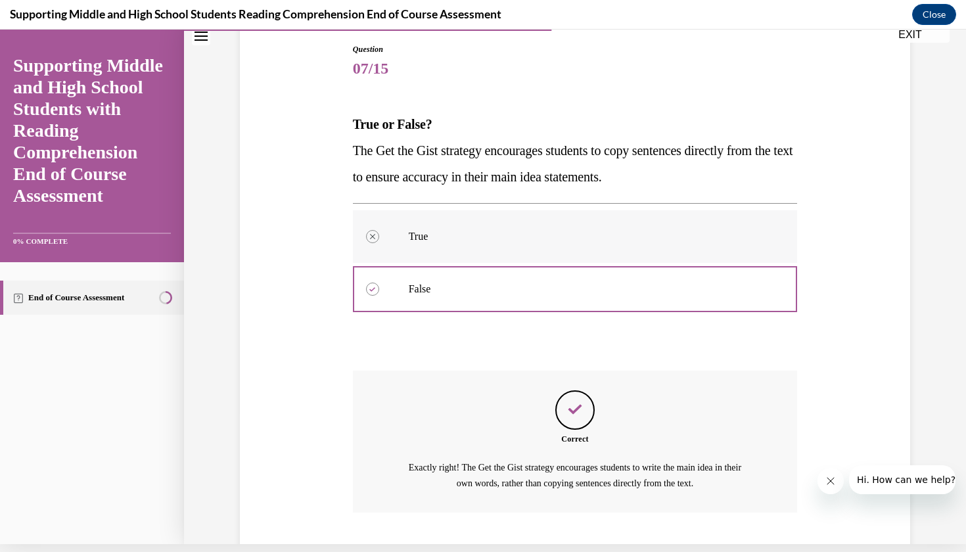
scroll to position [197, 0]
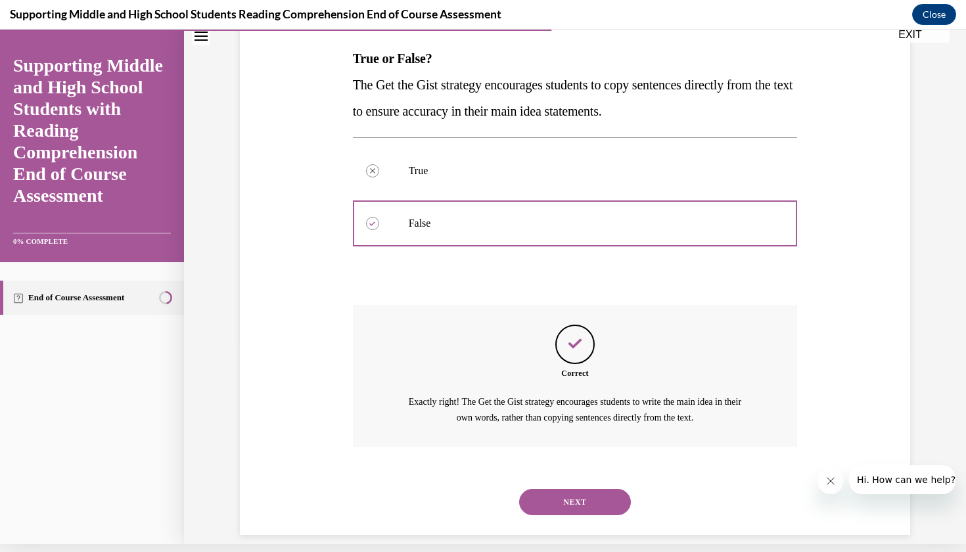
click at [588, 489] on button "NEXT" at bounding box center [575, 502] width 112 height 26
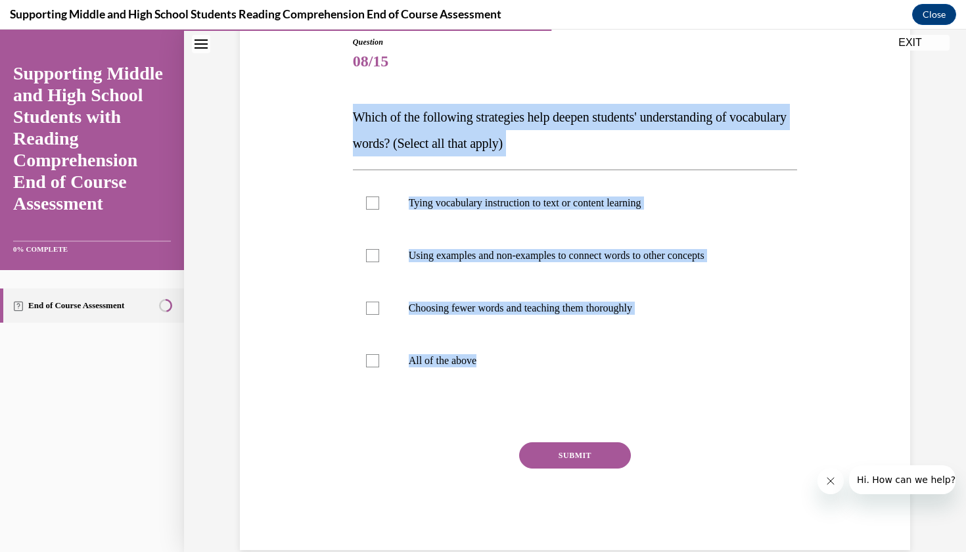
drag, startPoint x: 351, startPoint y: 108, endPoint x: 512, endPoint y: 402, distance: 335.7
click at [512, 402] on div "Question 08/15 Which of the following strategies help deepen students' understa…" at bounding box center [576, 283] width 452 height 534
copy div "Which of the following strategies help deepen students' understanding of vocabu…"
click at [327, 403] on div "Question 08/15 Which of the following strategies help deepen students' understa…" at bounding box center [575, 273] width 677 height 553
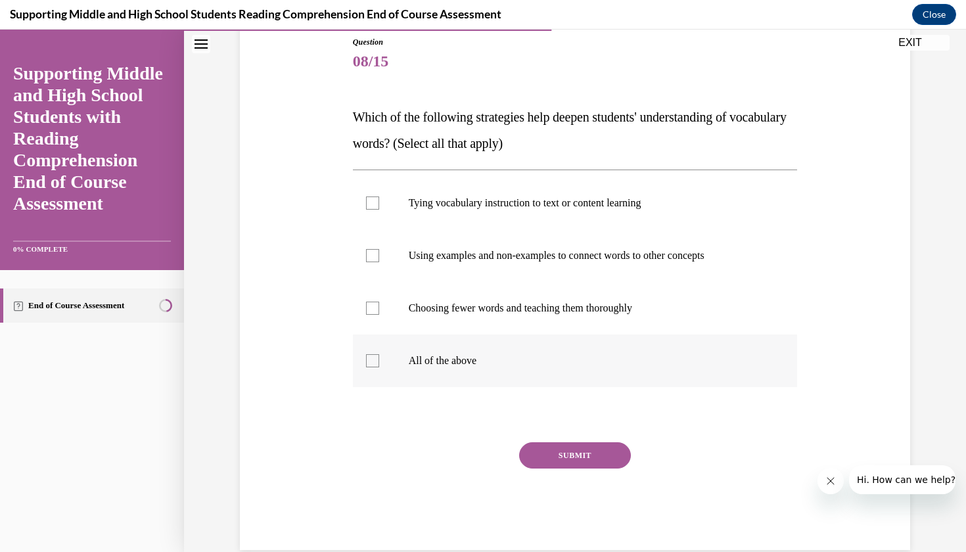
click at [387, 358] on label "All of the above" at bounding box center [575, 361] width 445 height 53
click at [379, 358] on input "All of the above" at bounding box center [372, 360] width 13 height 13
checkbox input "true"
click at [570, 456] on button "SUBMIT" at bounding box center [575, 455] width 112 height 26
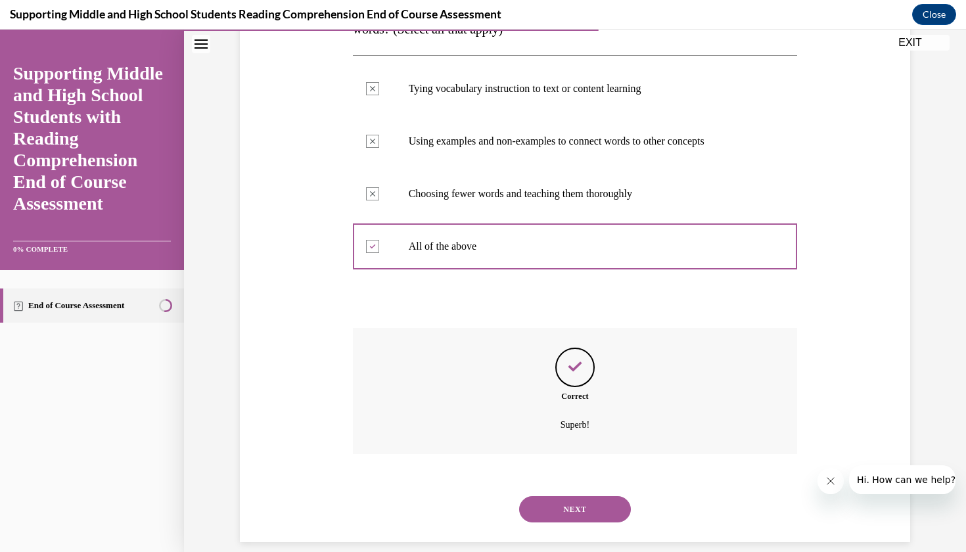
click at [544, 496] on button "NEXT" at bounding box center [575, 509] width 112 height 26
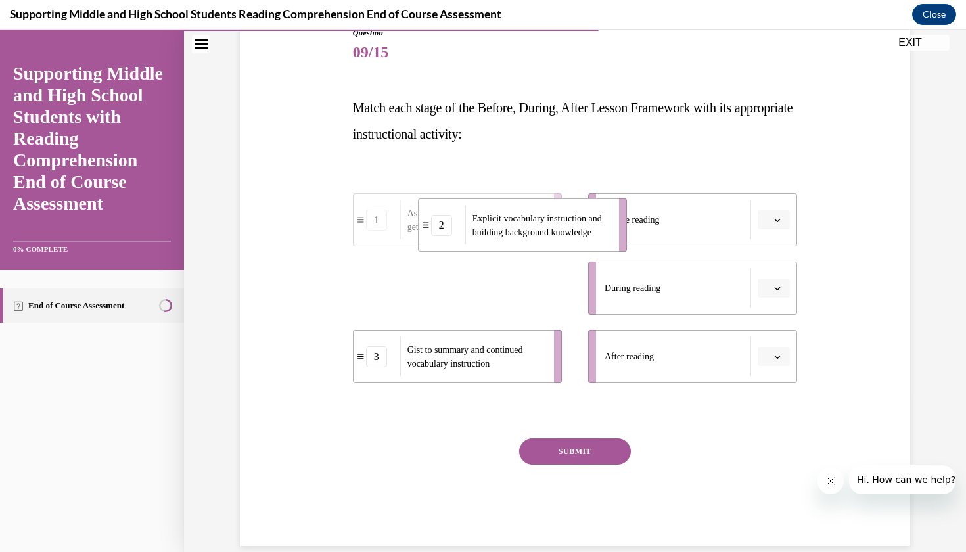
drag, startPoint x: 488, startPoint y: 299, endPoint x: 553, endPoint y: 236, distance: 90.2
click at [553, 236] on span "Explicit vocabulary instruction and building background knowledge" at bounding box center [542, 226] width 138 height 28
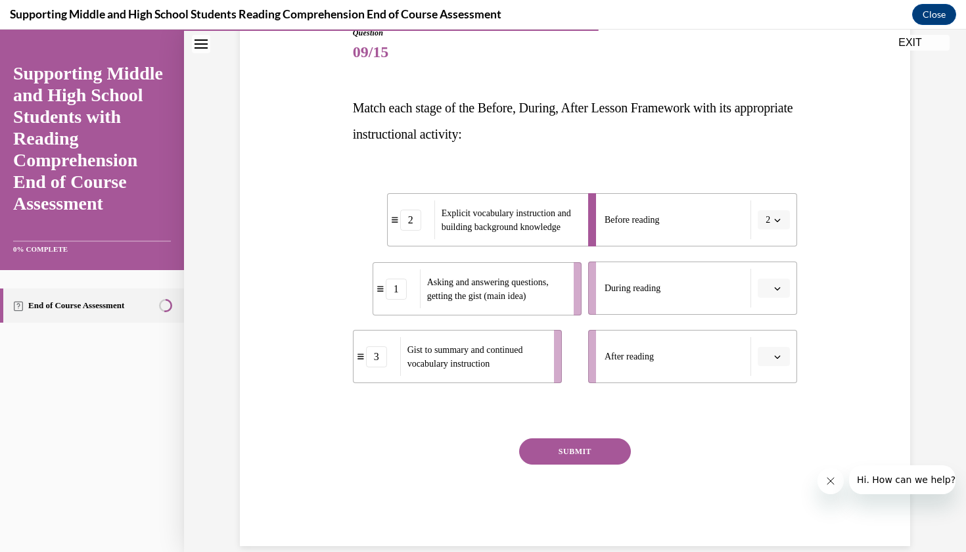
click at [473, 314] on li "1 Asking and answering questions, getting the gist (main idea)" at bounding box center [477, 288] width 209 height 53
click at [465, 379] on li "3 Gist to summary and continued vocabulary instruction" at bounding box center [458, 353] width 209 height 53
drag, startPoint x: 456, startPoint y: 311, endPoint x: 500, endPoint y: 308, distance: 44.1
click at [500, 310] on li "1 Asking and answering questions, getting the gist (main idea)" at bounding box center [487, 288] width 209 height 53
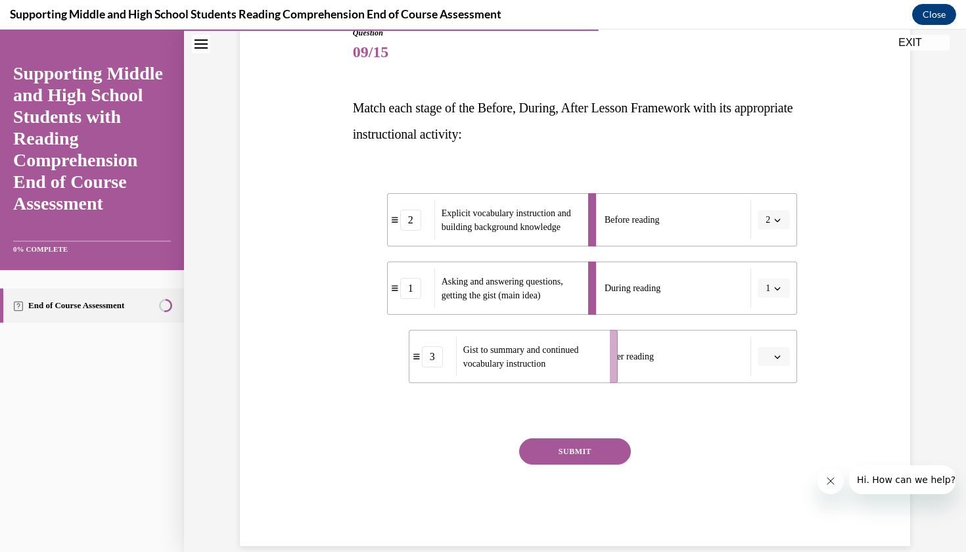
drag, startPoint x: 477, startPoint y: 364, endPoint x: 540, endPoint y: 363, distance: 62.5
click at [540, 364] on span "Gist to summary and continued vocabulary instruction" at bounding box center [521, 357] width 116 height 24
click at [557, 469] on div "SUBMIT" at bounding box center [575, 471] width 445 height 66
click at [557, 466] on div "SUBMIT" at bounding box center [575, 471] width 445 height 66
click at [564, 463] on button "SUBMIT" at bounding box center [575, 451] width 112 height 26
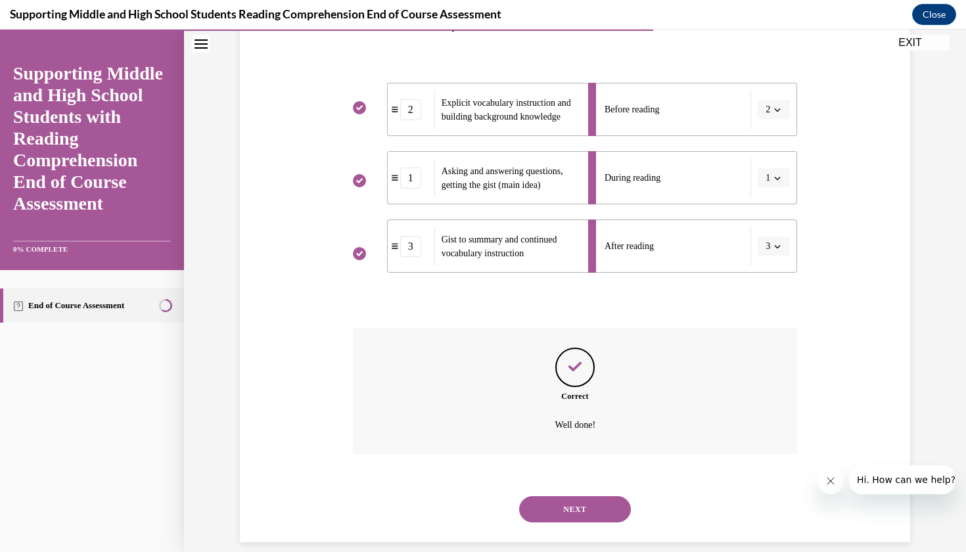
click at [553, 496] on button "NEXT" at bounding box center [575, 509] width 112 height 26
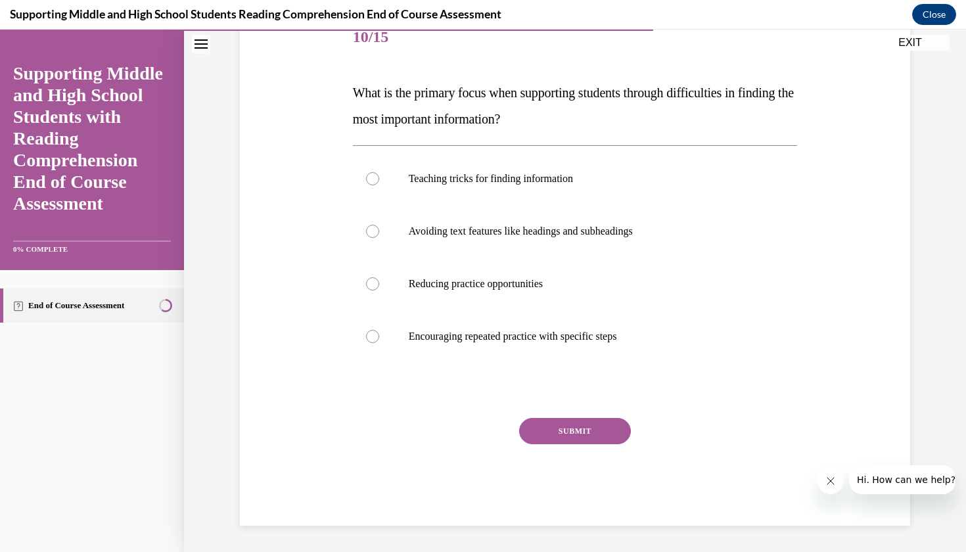
scroll to position [147, 0]
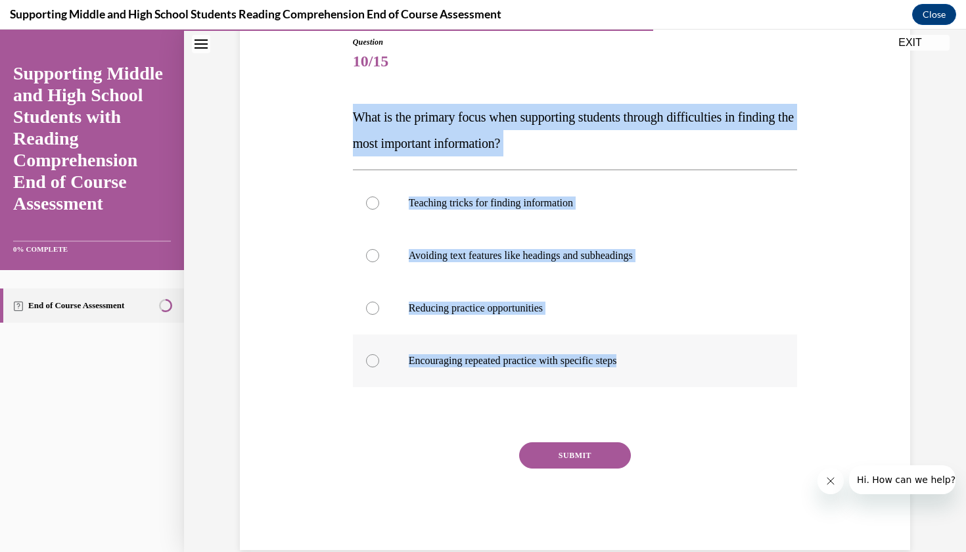
drag, startPoint x: 341, startPoint y: 112, endPoint x: 633, endPoint y: 379, distance: 395.5
click at [633, 379] on div "Question 10/15 What is the primary focus when supporting students through diffi…" at bounding box center [575, 273] width 677 height 553
copy div "What is the primary focus when supporting students through difficulties in find…"
click at [341, 390] on div "Question 10/15 What is the primary focus when supporting students through diffi…" at bounding box center [575, 273] width 677 height 553
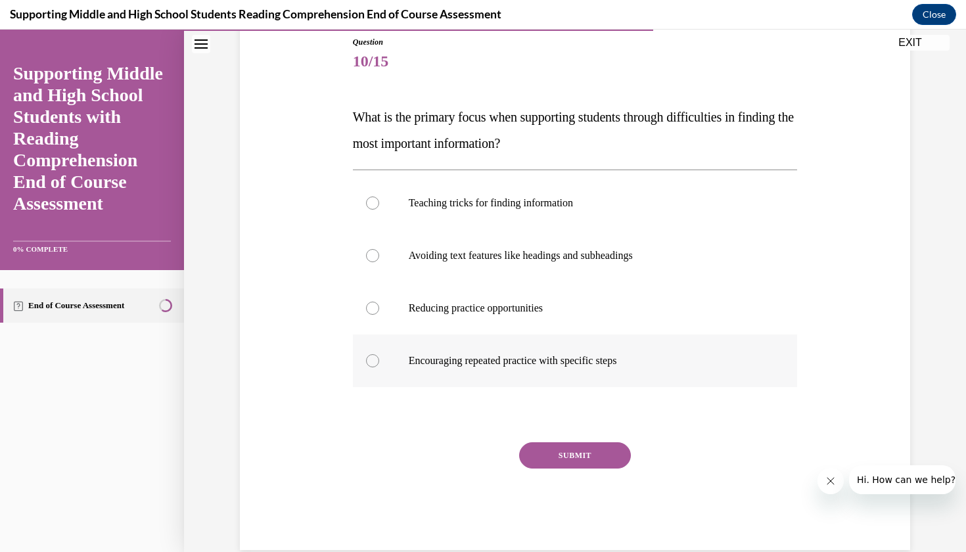
click at [363, 364] on label "Encouraging repeated practice with specific steps" at bounding box center [575, 361] width 445 height 53
click at [366, 364] on input "Encouraging repeated practice with specific steps" at bounding box center [372, 360] width 13 height 13
radio input "true"
click at [557, 457] on button "SUBMIT" at bounding box center [575, 455] width 112 height 26
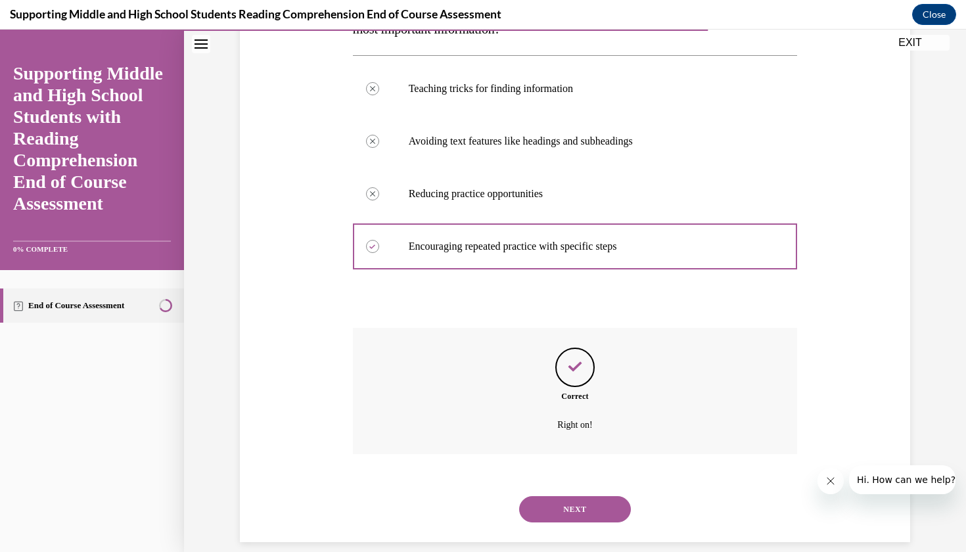
click at [559, 497] on button "NEXT" at bounding box center [575, 509] width 112 height 26
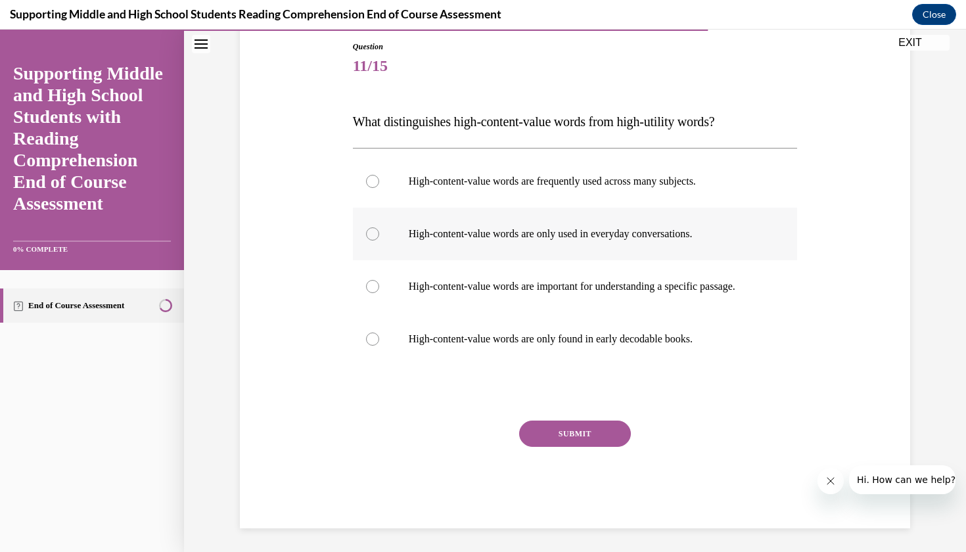
scroll to position [37, 0]
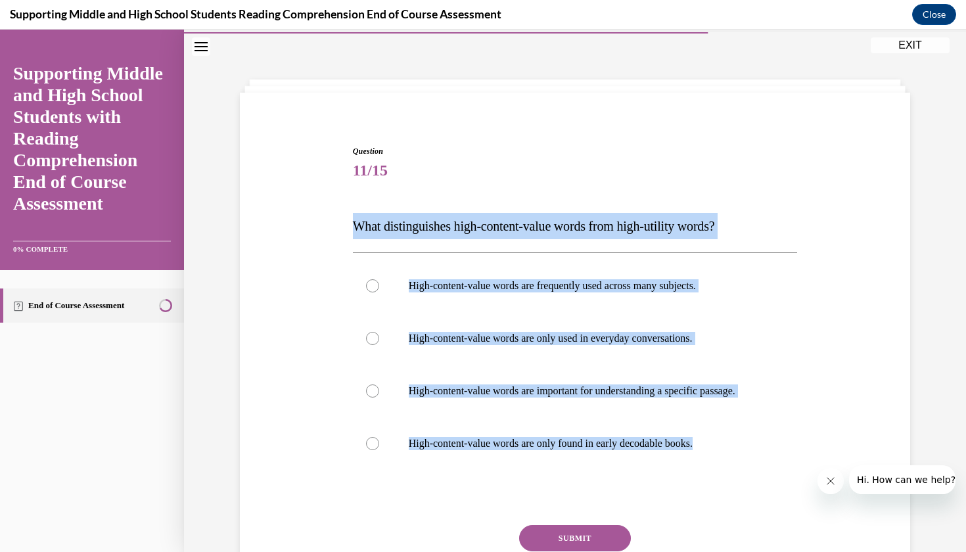
drag, startPoint x: 340, startPoint y: 227, endPoint x: 726, endPoint y: 507, distance: 476.8
click at [726, 507] on div "Question 11/15 What distinguishes high-content-value words from high-utility wo…" at bounding box center [575, 369] width 677 height 527
copy div "What distinguishes high-content-value words from high-utility words? High-conte…"
click at [333, 398] on div "Question 11/15 What distinguishes high-content-value words from high-utility wo…" at bounding box center [575, 369] width 677 height 527
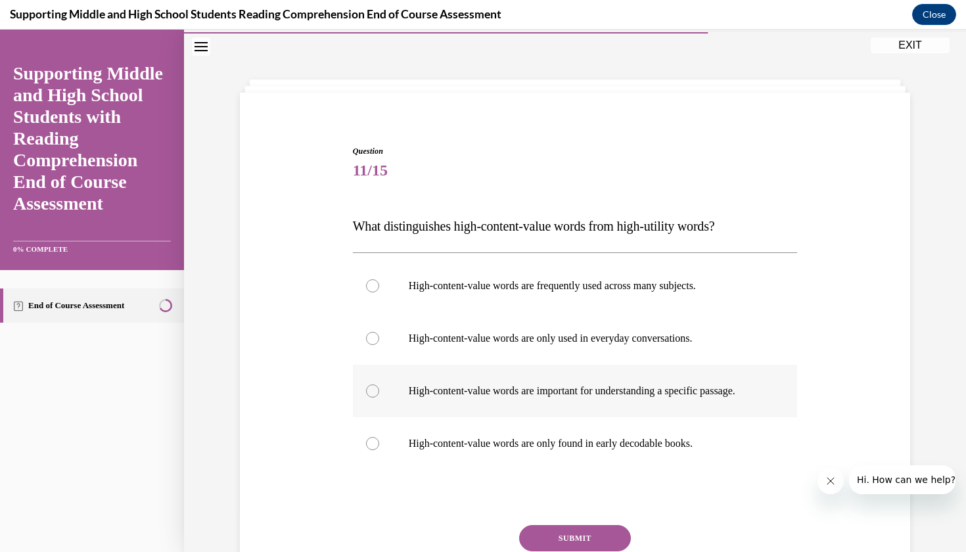
click at [532, 398] on p "High-content-value words are important for understanding a specific passage." at bounding box center [587, 391] width 356 height 13
click at [379, 398] on input "High-content-value words are important for understanding a specific passage." at bounding box center [372, 391] width 13 height 13
radio input "true"
click at [569, 546] on button "SUBMIT" at bounding box center [575, 538] width 112 height 26
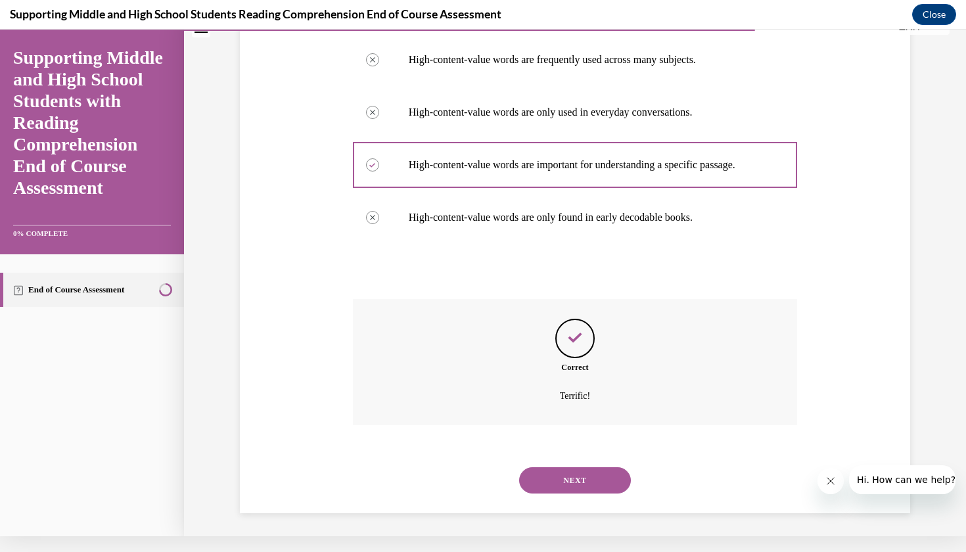
click at [570, 481] on button "NEXT" at bounding box center [575, 480] width 112 height 26
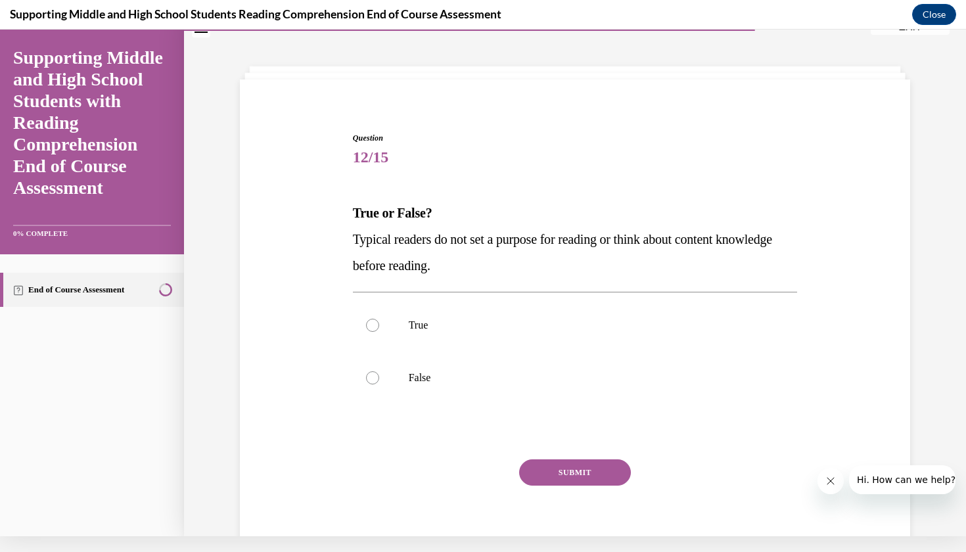
scroll to position [35, 0]
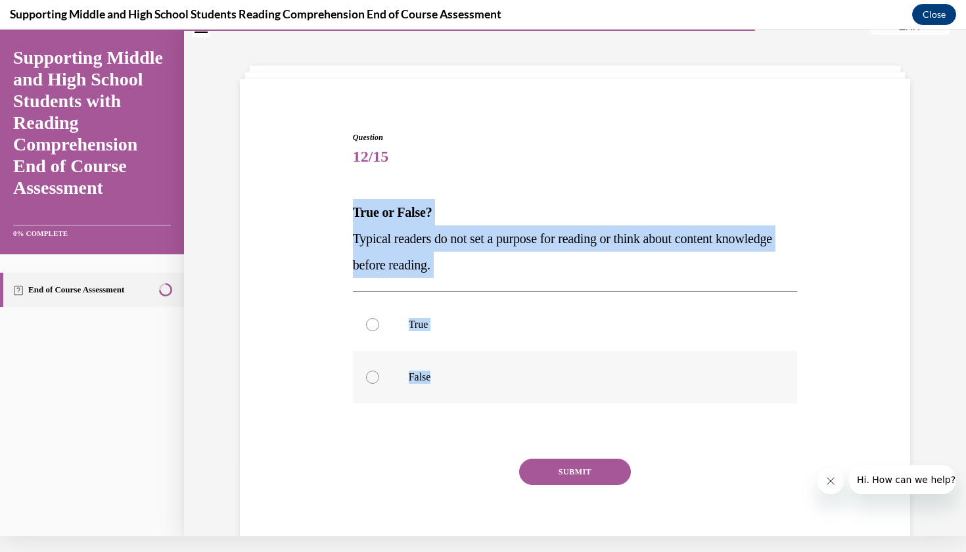
drag, startPoint x: 352, startPoint y: 207, endPoint x: 453, endPoint y: 398, distance: 215.5
click at [453, 398] on div "Question 12/15 True or False? Typical readers do not set a purpose for reading …" at bounding box center [575, 348] width 445 height 435
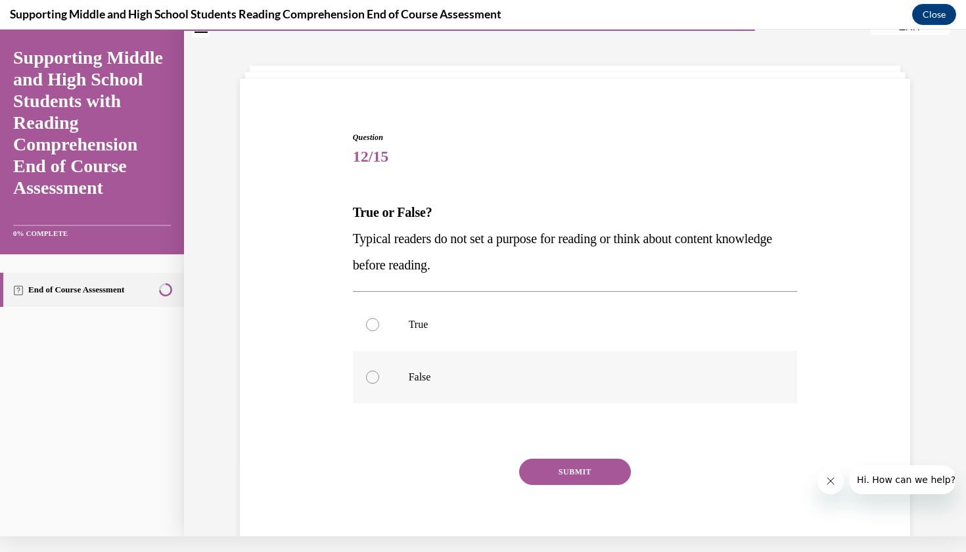
click at [401, 368] on label "False" at bounding box center [575, 377] width 445 height 53
click at [379, 371] on input "False" at bounding box center [372, 377] width 13 height 13
radio input "true"
click at [591, 470] on button "SUBMIT" at bounding box center [575, 472] width 112 height 26
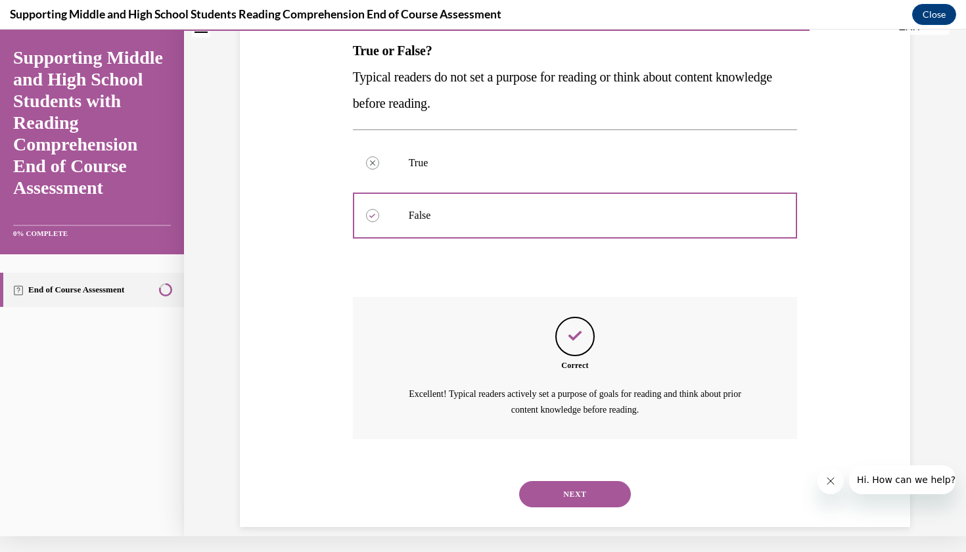
click at [548, 482] on button "NEXT" at bounding box center [575, 494] width 112 height 26
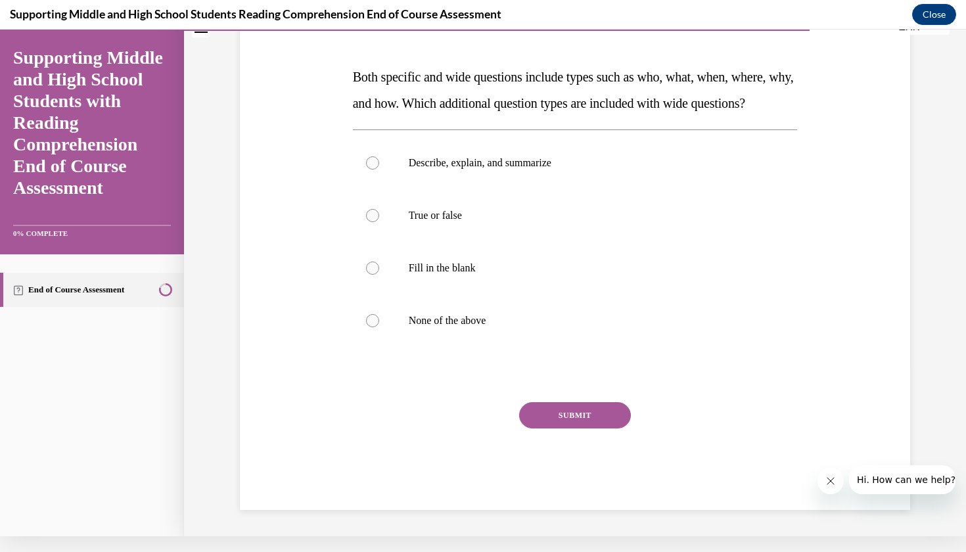
scroll to position [0, 0]
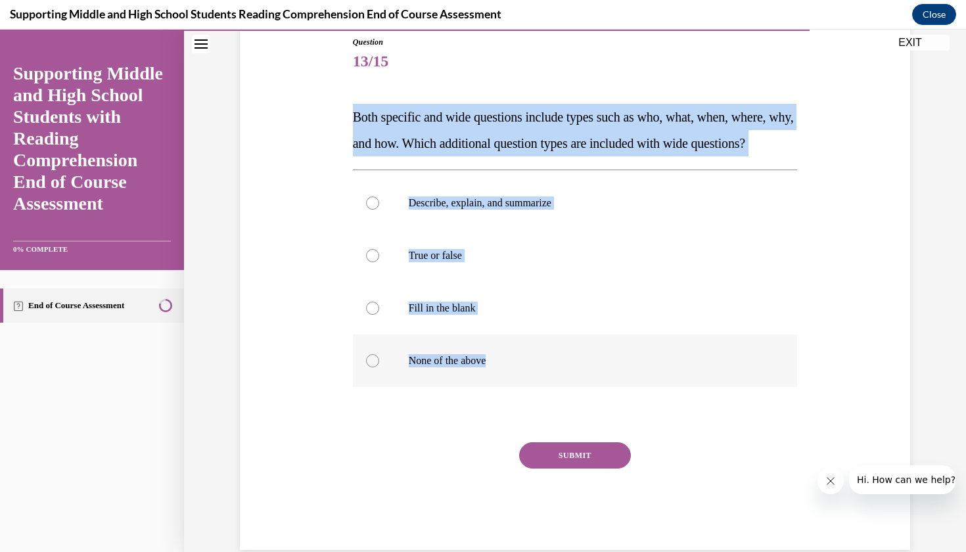
drag, startPoint x: 346, startPoint y: 114, endPoint x: 563, endPoint y: 400, distance: 358.5
click at [563, 400] on div "Question 13/15 Both specific and wide questions include types such as who, what…" at bounding box center [575, 273] width 677 height 553
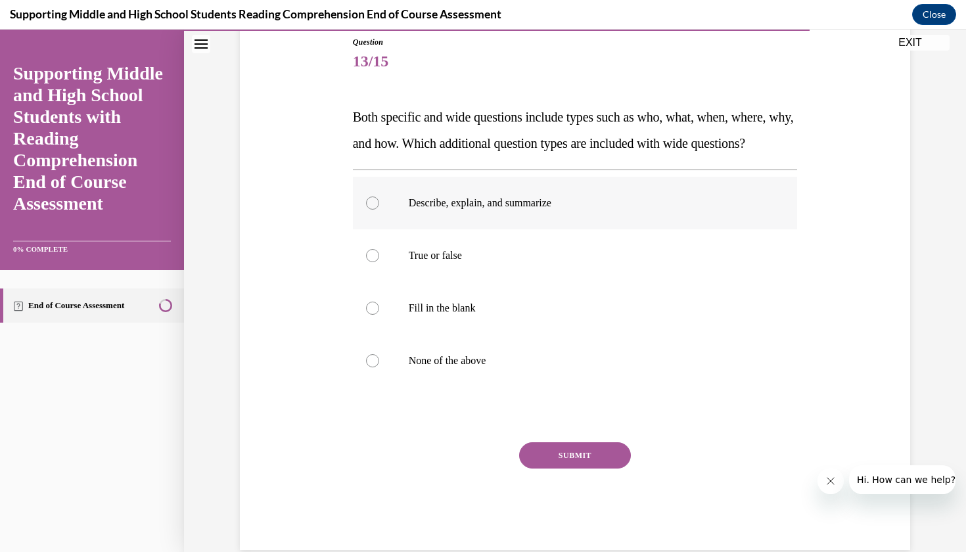
click at [473, 229] on label "Describe, explain, and summarize" at bounding box center [575, 203] width 445 height 53
click at [379, 210] on input "Describe, explain, and summarize" at bounding box center [372, 203] width 13 height 13
radio input "true"
click at [553, 469] on button "SUBMIT" at bounding box center [575, 455] width 112 height 26
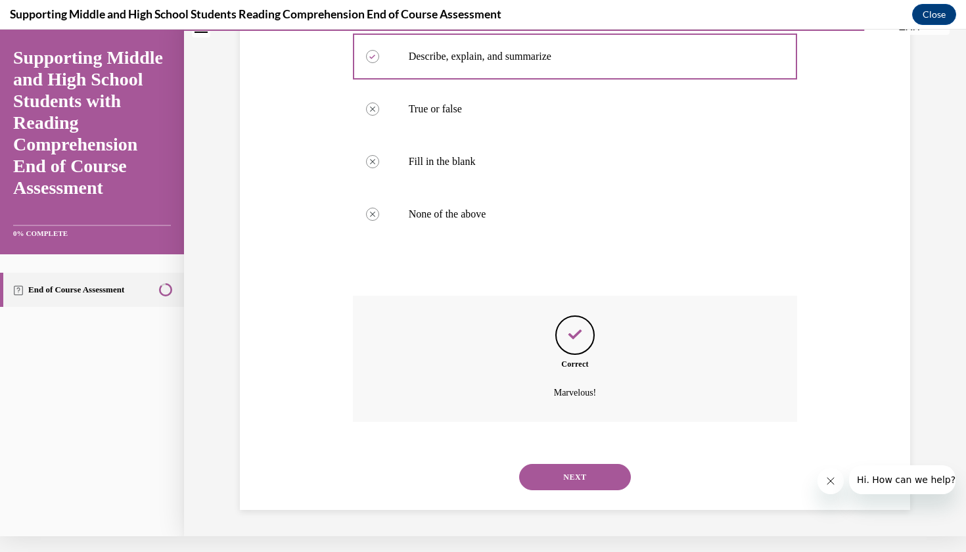
click at [574, 471] on button "NEXT" at bounding box center [575, 477] width 112 height 26
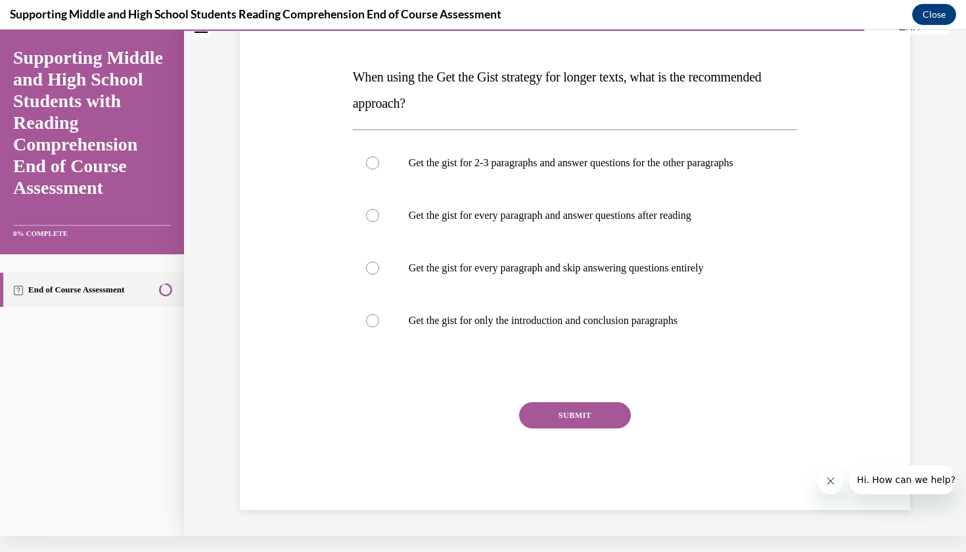
scroll to position [0, 0]
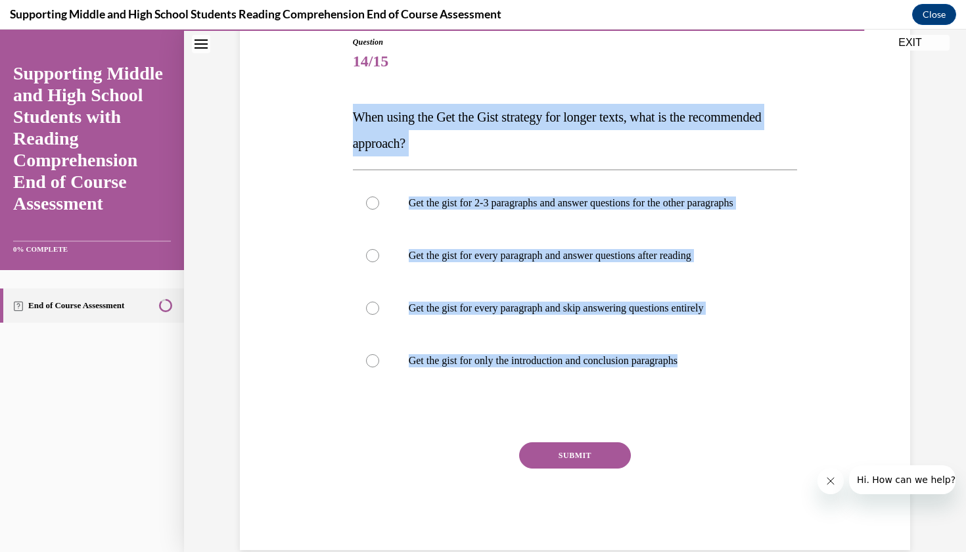
drag, startPoint x: 346, startPoint y: 114, endPoint x: 709, endPoint y: 417, distance: 473.2
click at [709, 417] on div "Question 14/15 When using the Get the Gist strategy for longer texts, what is t…" at bounding box center [575, 273] width 677 height 553
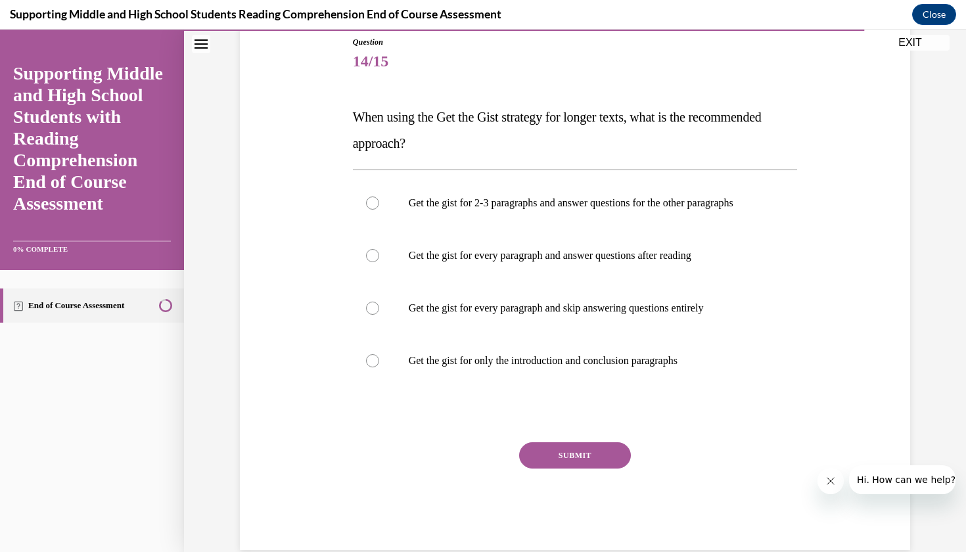
click at [367, 440] on div "Question 14/15 When using the Get the Gist strategy for longer texts, what is t…" at bounding box center [575, 293] width 445 height 514
click at [613, 260] on label "Get the gist for every paragraph and answer questions after reading" at bounding box center [575, 255] width 445 height 53
click at [379, 260] on input "Get the gist for every paragraph and answer questions after reading" at bounding box center [372, 255] width 13 height 13
radio input "true"
click at [578, 463] on button "SUBMIT" at bounding box center [575, 455] width 112 height 26
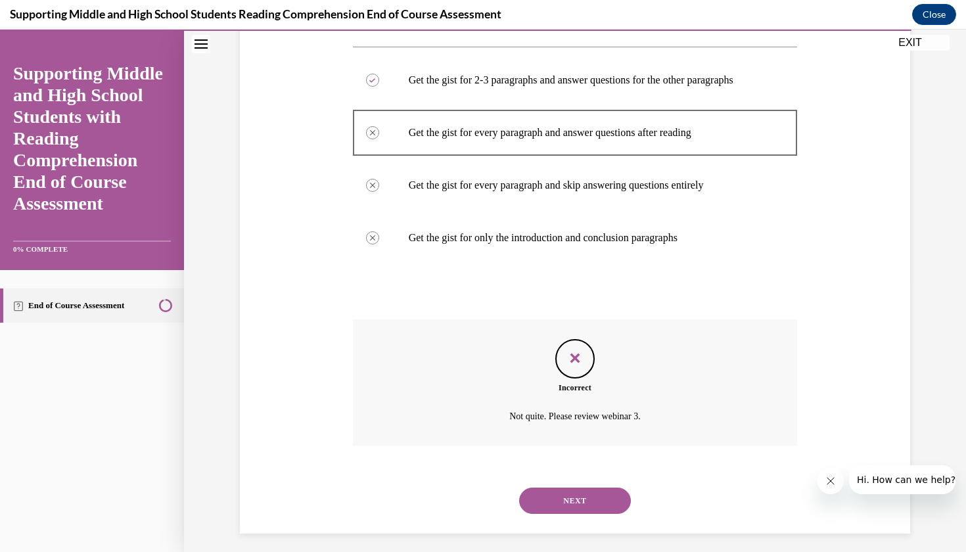
scroll to position [266, 0]
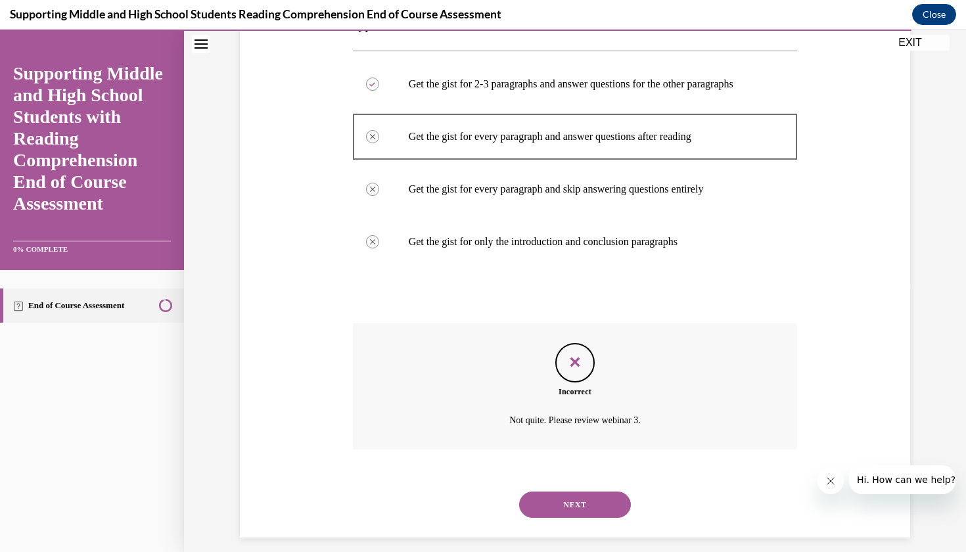
click at [546, 501] on button "NEXT" at bounding box center [575, 505] width 112 height 26
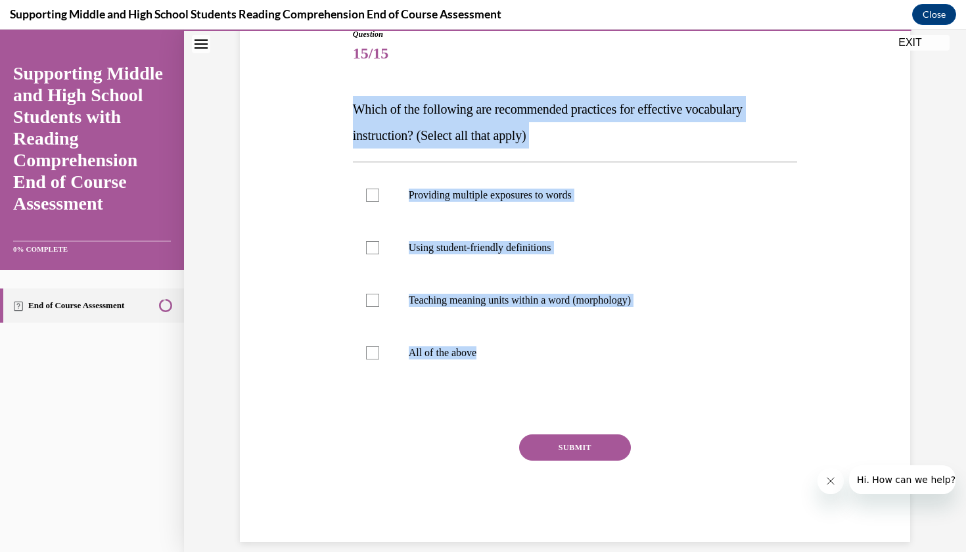
drag, startPoint x: 345, startPoint y: 106, endPoint x: 548, endPoint y: 383, distance: 342.8
click at [548, 383] on div "Question 15/15 Which of the following are recommended practices for effective v…" at bounding box center [575, 265] width 677 height 553
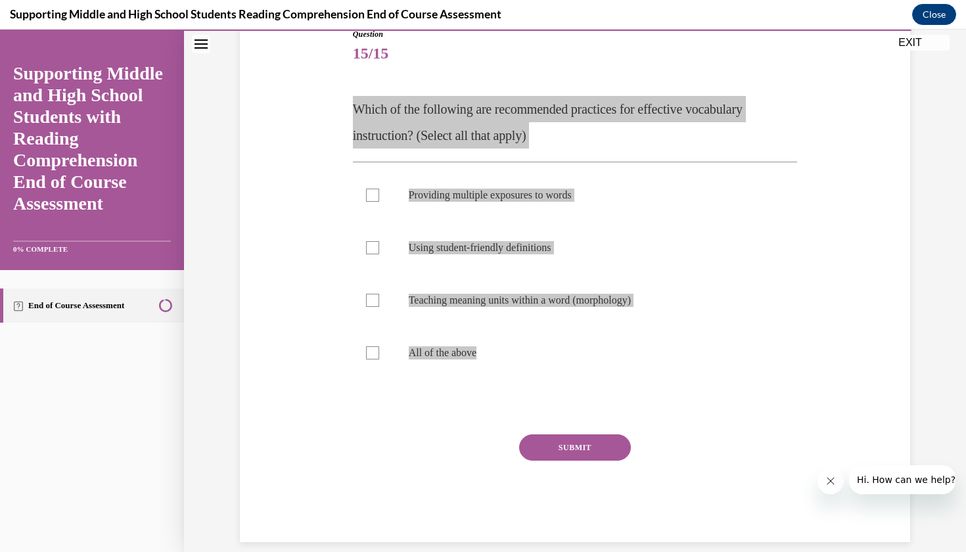
click at [705, 0] on div "Supporting Middle and High School Students Reading Comprehension End of Course …" at bounding box center [483, 15] width 966 height 30
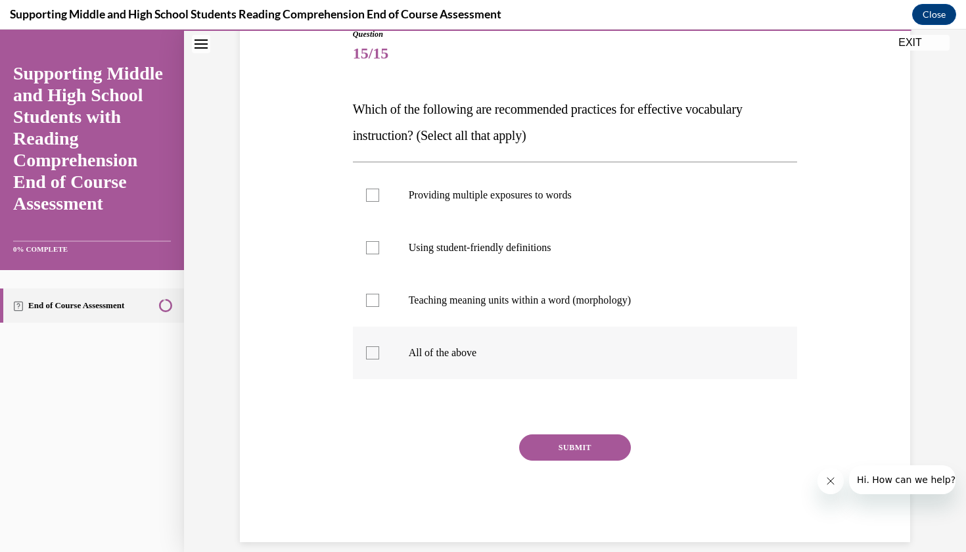
click at [425, 343] on label "All of the above" at bounding box center [575, 353] width 445 height 53
click at [379, 346] on input "All of the above" at bounding box center [372, 352] width 13 height 13
checkbox input "true"
click at [535, 442] on button "SUBMIT" at bounding box center [575, 448] width 112 height 26
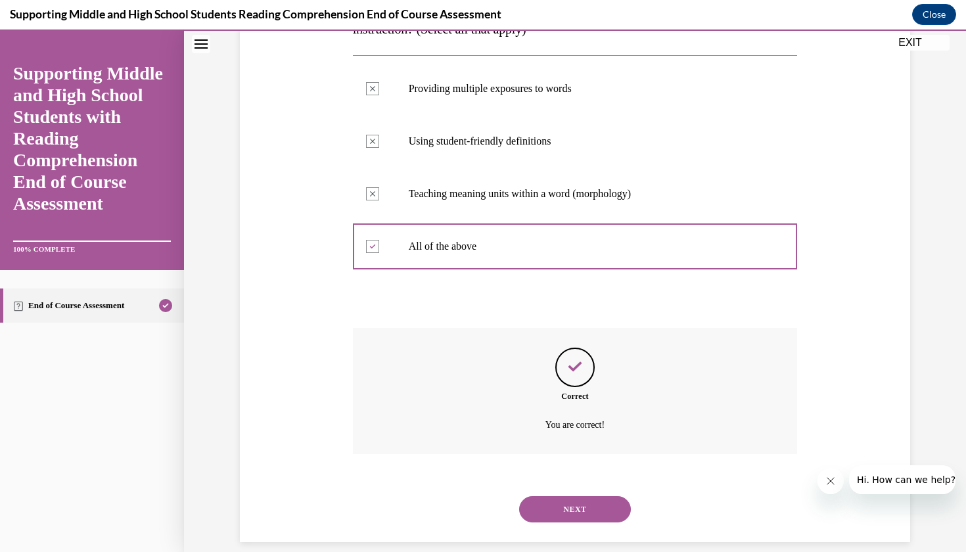
click at [552, 496] on button "NEXT" at bounding box center [575, 509] width 112 height 26
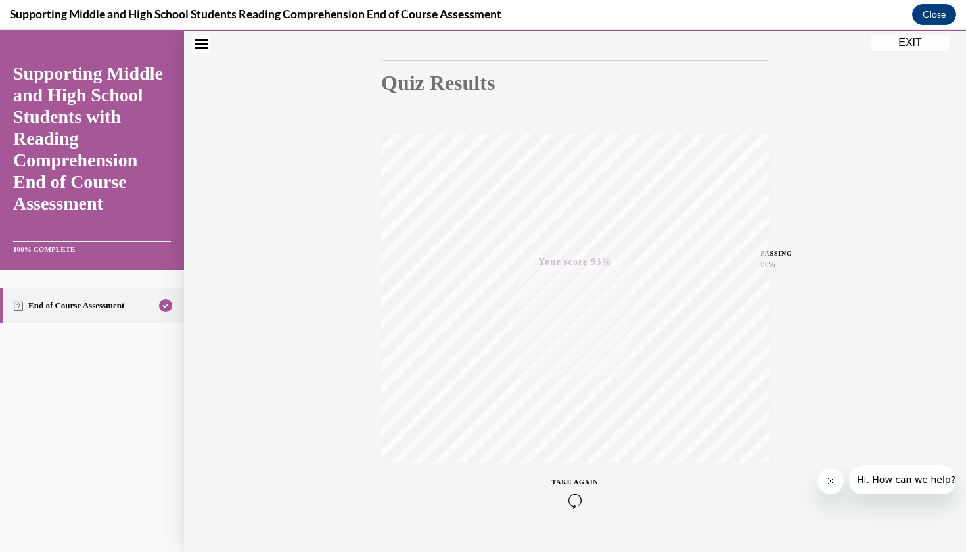
scroll to position [124, 0]
click at [905, 43] on button "EXIT" at bounding box center [910, 43] width 79 height 16
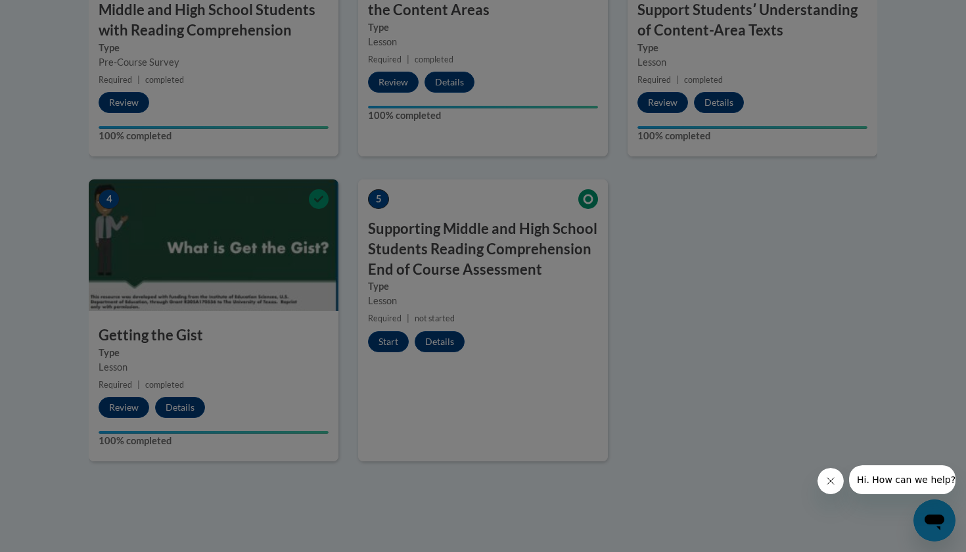
click at [915, 0] on div "Saving progress." at bounding box center [483, 153] width 966 height 523
click at [934, 0] on div "Saving progress." at bounding box center [483, 153] width 966 height 523
click at [699, 104] on div "Saving progress." at bounding box center [484, 42] width 482 height 260
click at [529, 51] on div "Saving progress." at bounding box center [484, 42] width 482 height 260
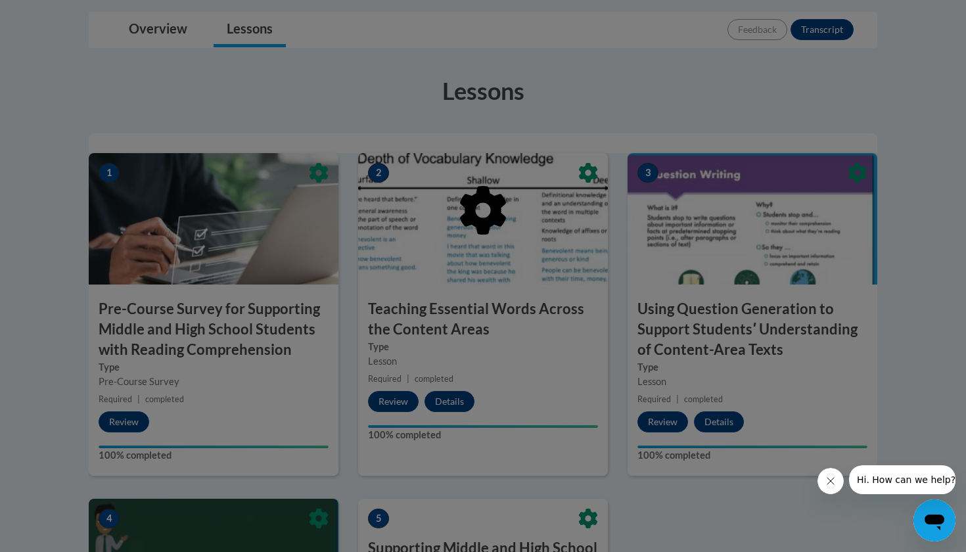
scroll to position [335, 0]
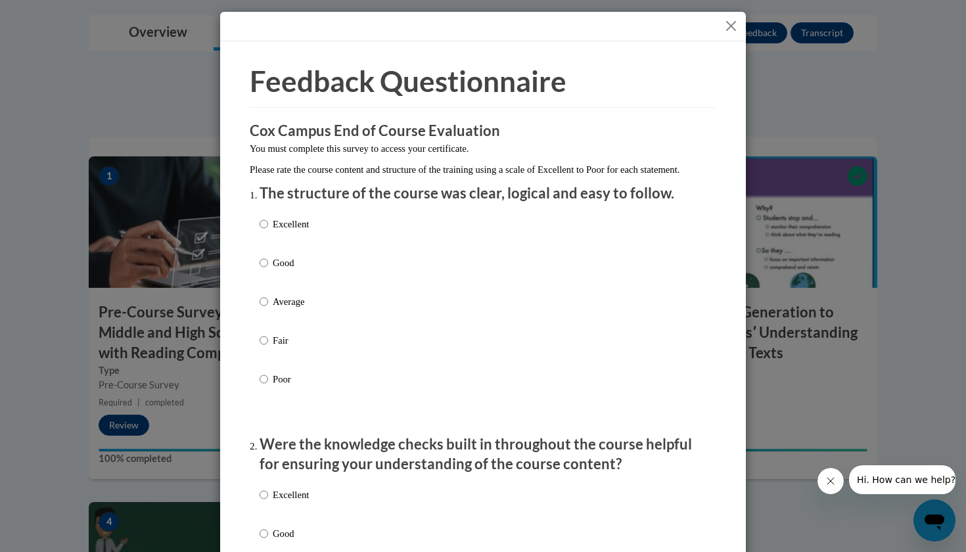
click at [289, 268] on div "Excellent Good Average Fair Poor" at bounding box center [284, 312] width 49 height 204
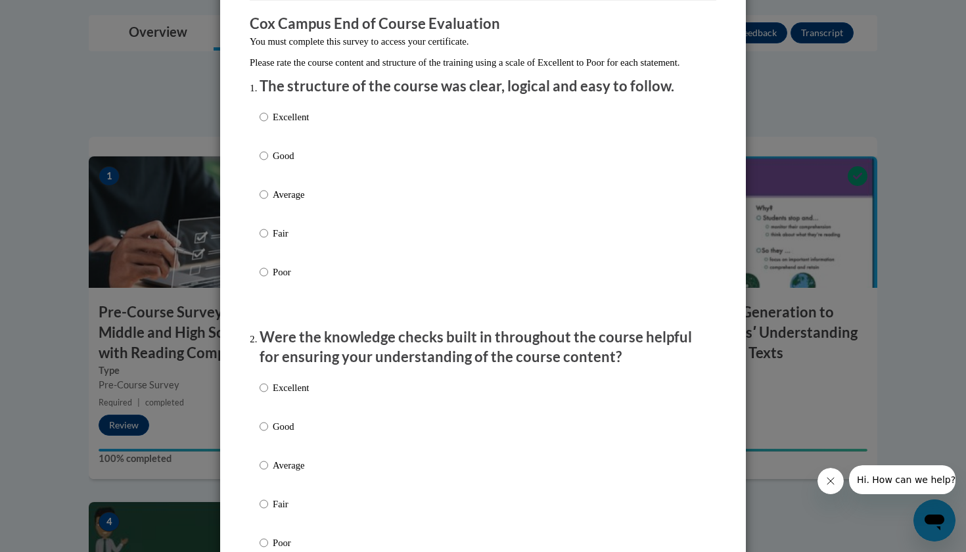
scroll to position [106, 0]
click at [278, 178] on label "Good" at bounding box center [284, 167] width 49 height 35
click at [268, 164] on input "Good" at bounding box center [264, 157] width 9 height 14
radio input "true"
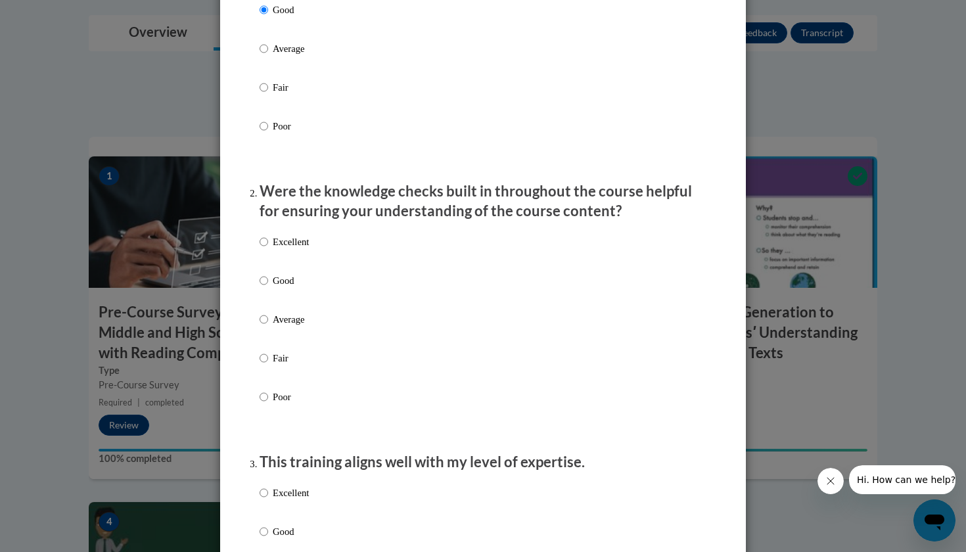
scroll to position [270, 0]
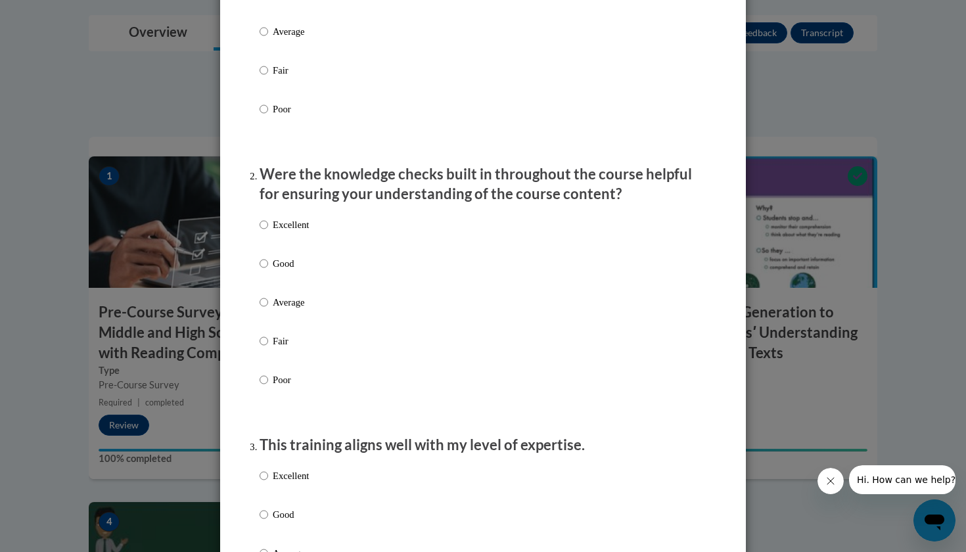
click at [287, 253] on label "Excellent" at bounding box center [284, 235] width 49 height 35
click at [268, 232] on input "Excellent" at bounding box center [264, 225] width 9 height 14
radio input "true"
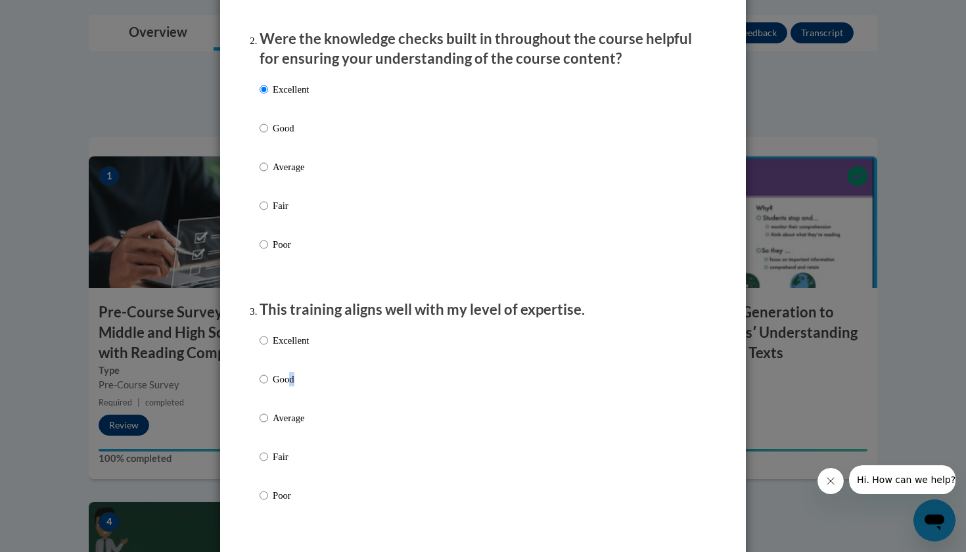
click at [292, 385] on p "Good" at bounding box center [291, 379] width 36 height 14
click at [268, 385] on input "Good" at bounding box center [264, 379] width 9 height 14
radio input "true"
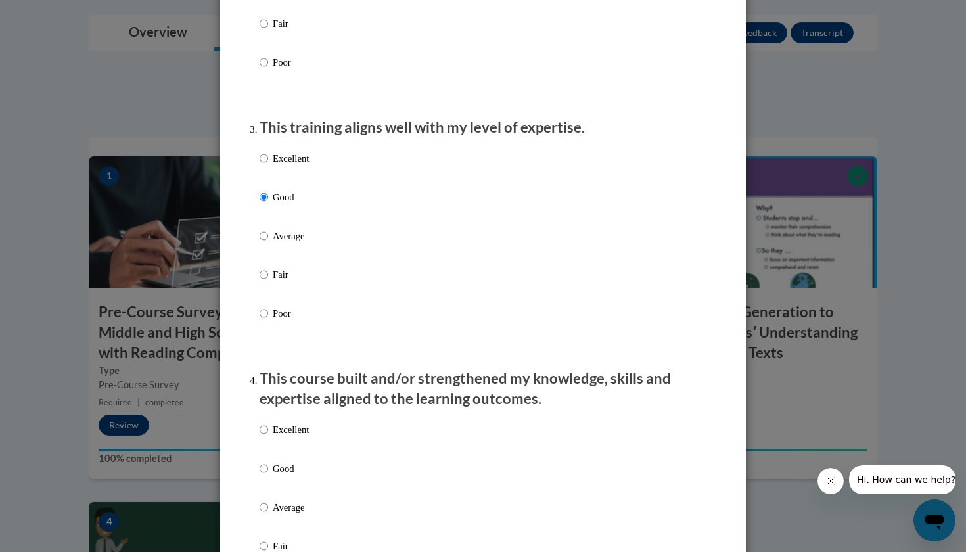
click at [293, 437] on p "Excellent" at bounding box center [291, 430] width 36 height 14
click at [268, 437] on input "Excellent" at bounding box center [264, 430] width 9 height 14
radio input "true"
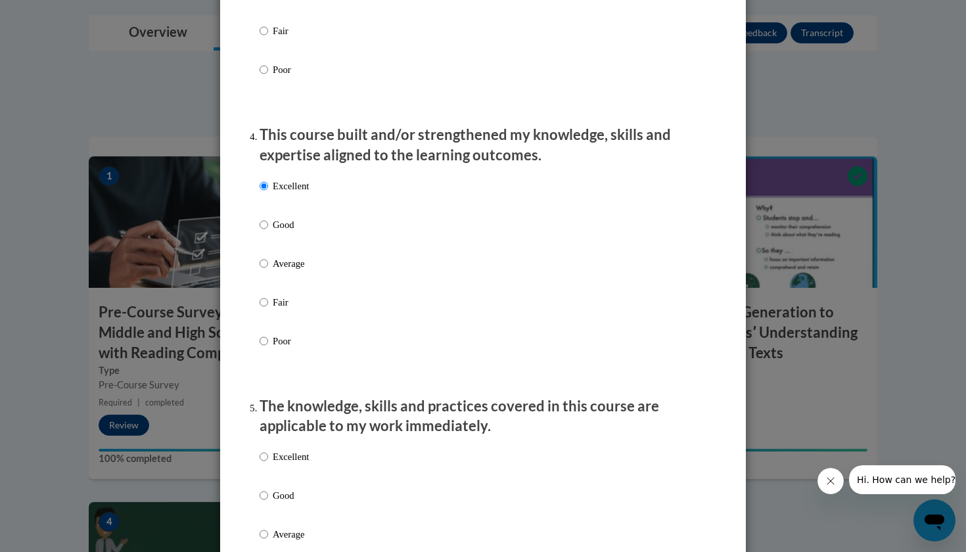
click at [293, 460] on p "Excellent" at bounding box center [291, 457] width 36 height 14
click at [268, 460] on input "Excellent" at bounding box center [264, 457] width 9 height 14
radio input "true"
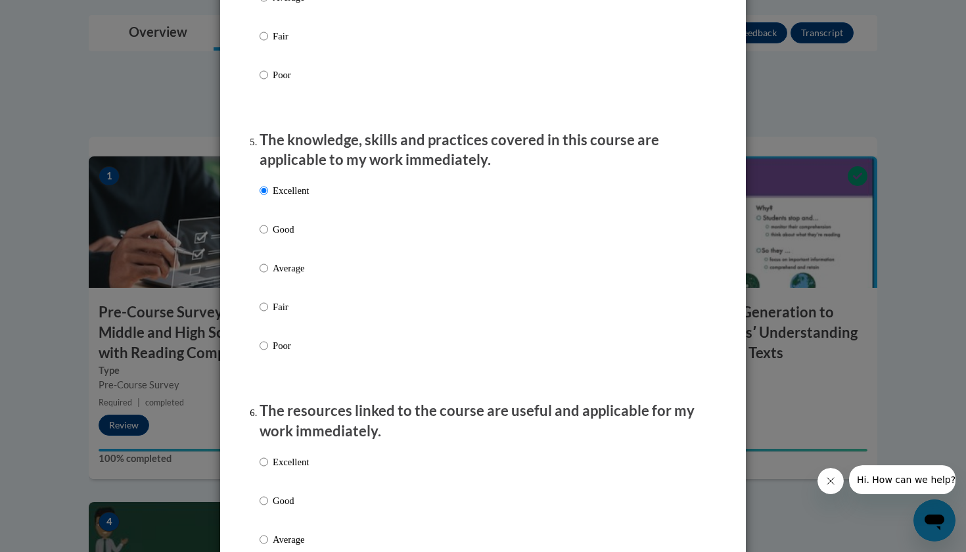
click at [285, 497] on div "Excellent Good Average Fair Poor" at bounding box center [284, 550] width 49 height 204
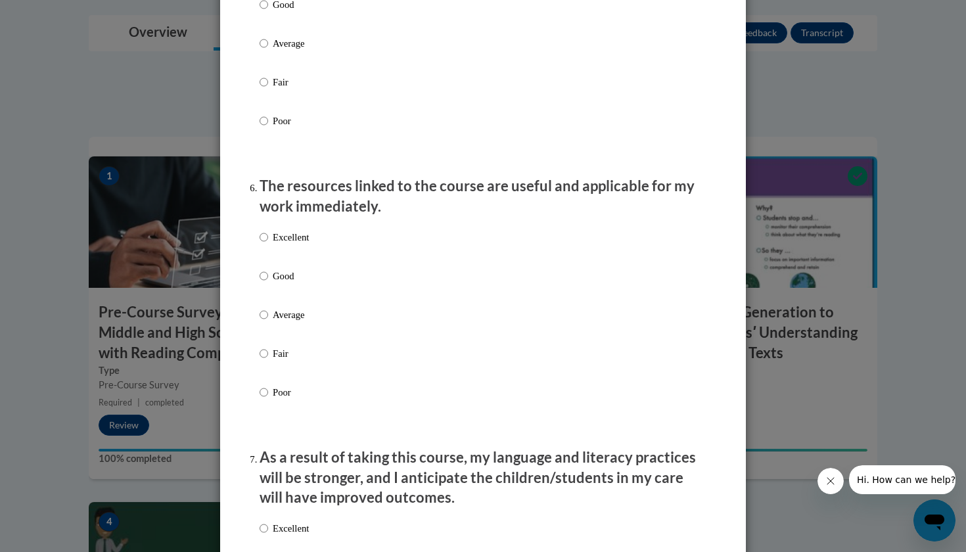
click at [287, 280] on p "Good" at bounding box center [291, 276] width 36 height 14
click at [268, 280] on input "Good" at bounding box center [264, 276] width 9 height 14
radio input "true"
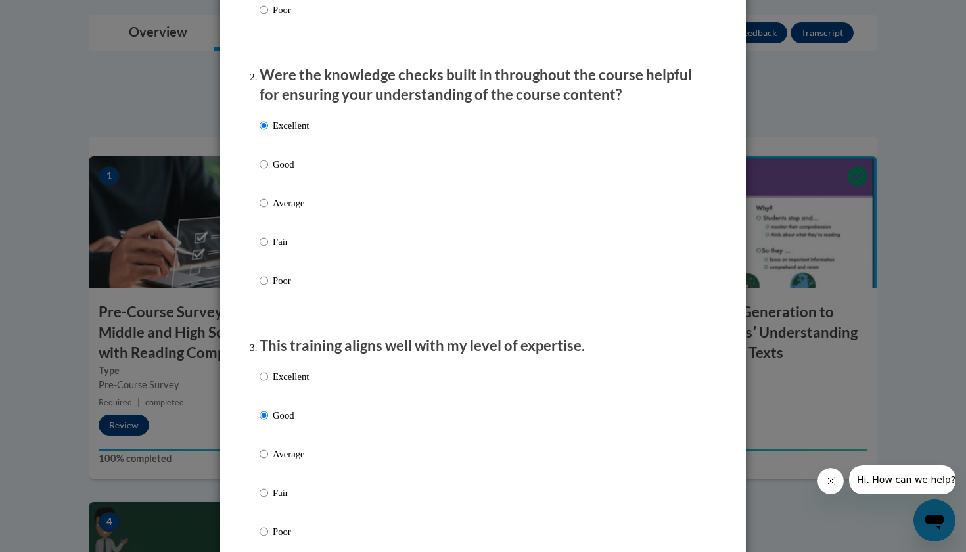
scroll to position [18, 0]
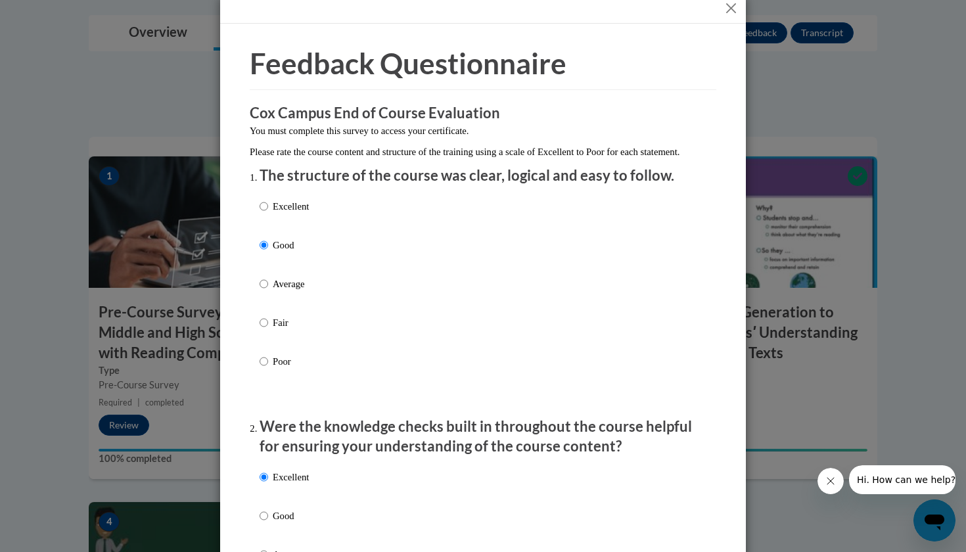
click at [728, 12] on button "Close" at bounding box center [731, 8] width 16 height 16
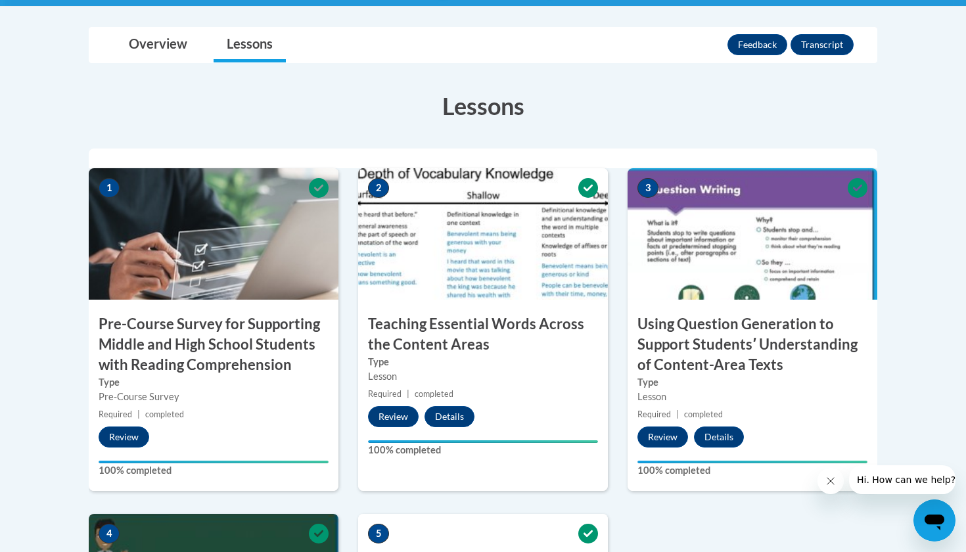
scroll to position [212, 0]
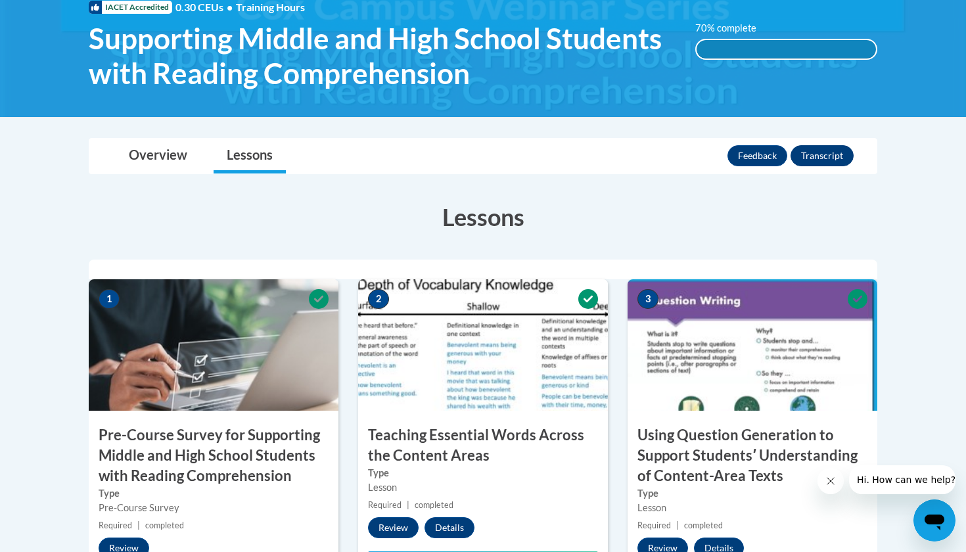
click at [832, 159] on button "Transcript" at bounding box center [822, 155] width 63 height 21
